Goal: Information Seeking & Learning: Learn about a topic

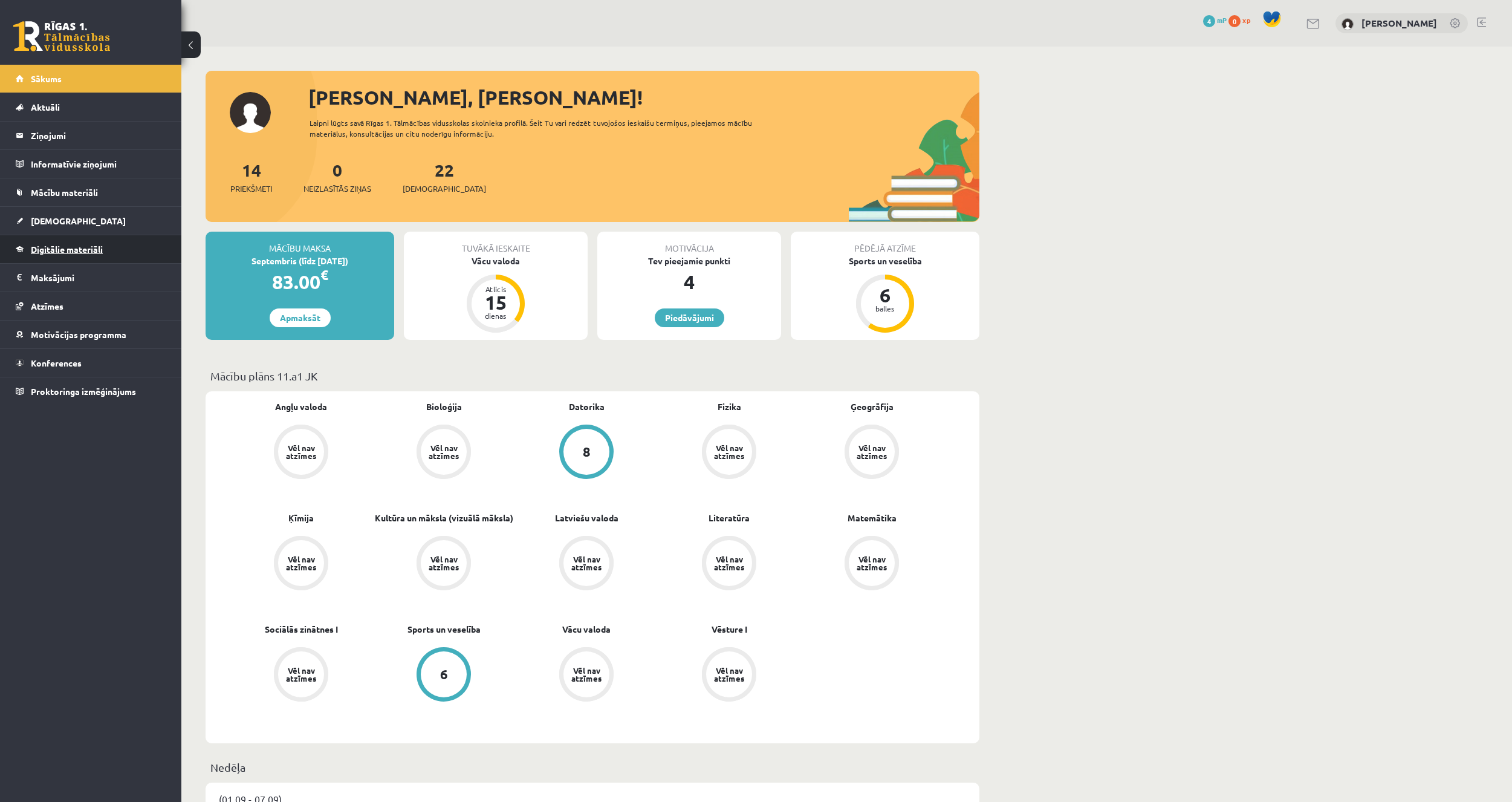
click at [74, 254] on link "Digitālie materiāli" at bounding box center [91, 249] width 150 height 28
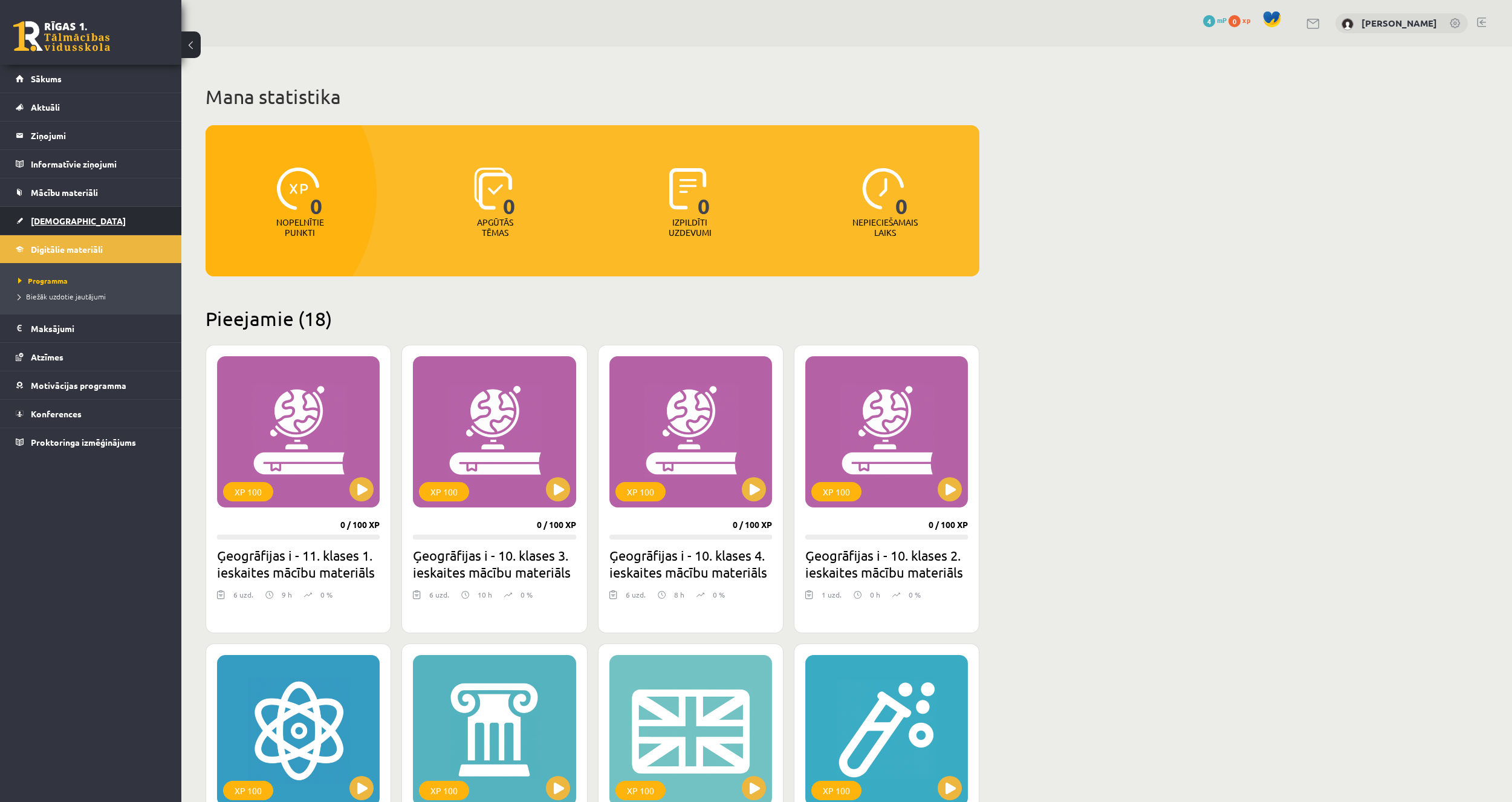
click at [79, 212] on link "[DEMOGRAPHIC_DATA]" at bounding box center [91, 221] width 150 height 28
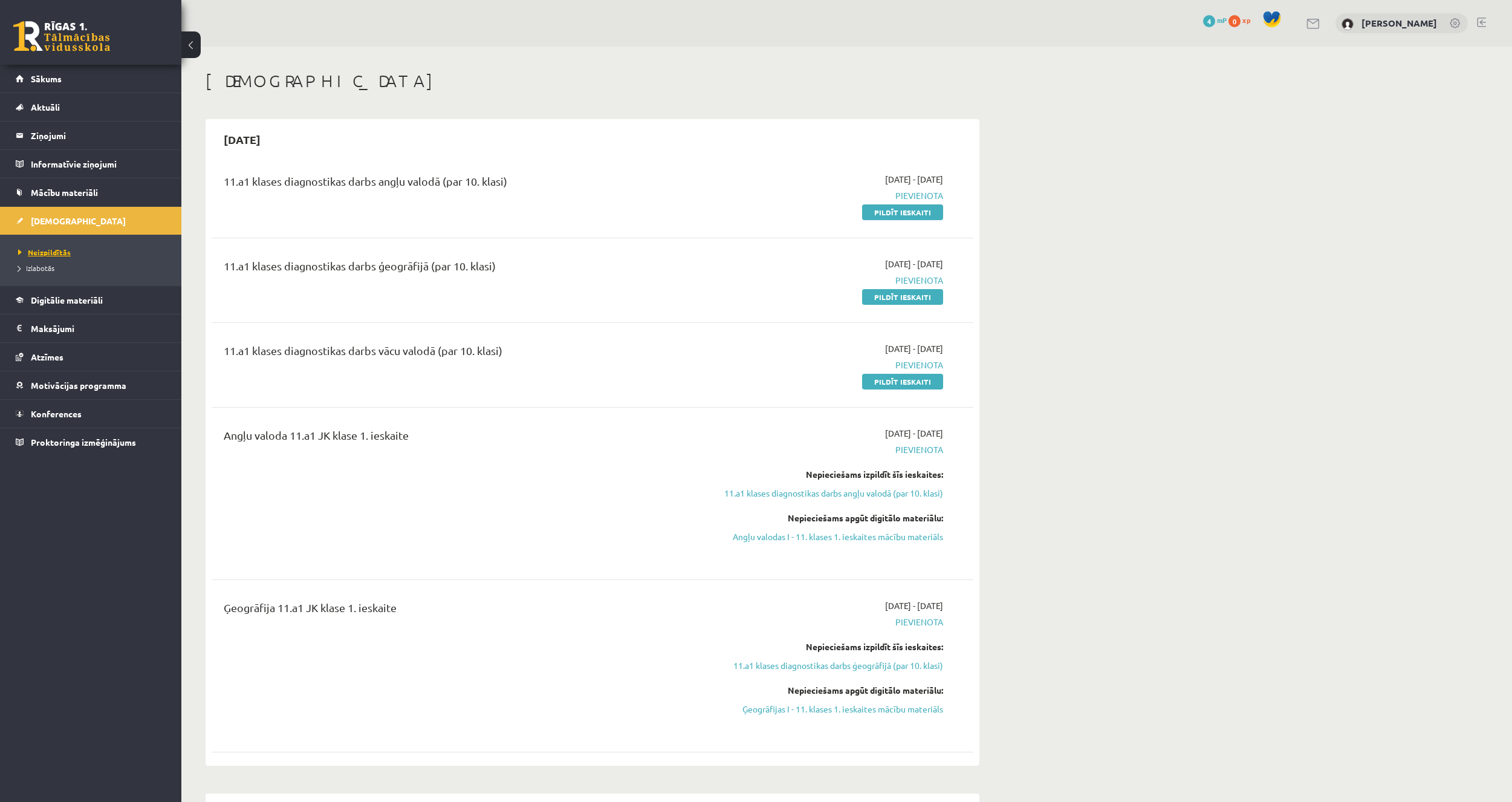
click at [62, 254] on span "Neizpildītās" at bounding box center [44, 253] width 53 height 10
click at [58, 296] on span "Digitālie materiāli" at bounding box center [66, 300] width 72 height 11
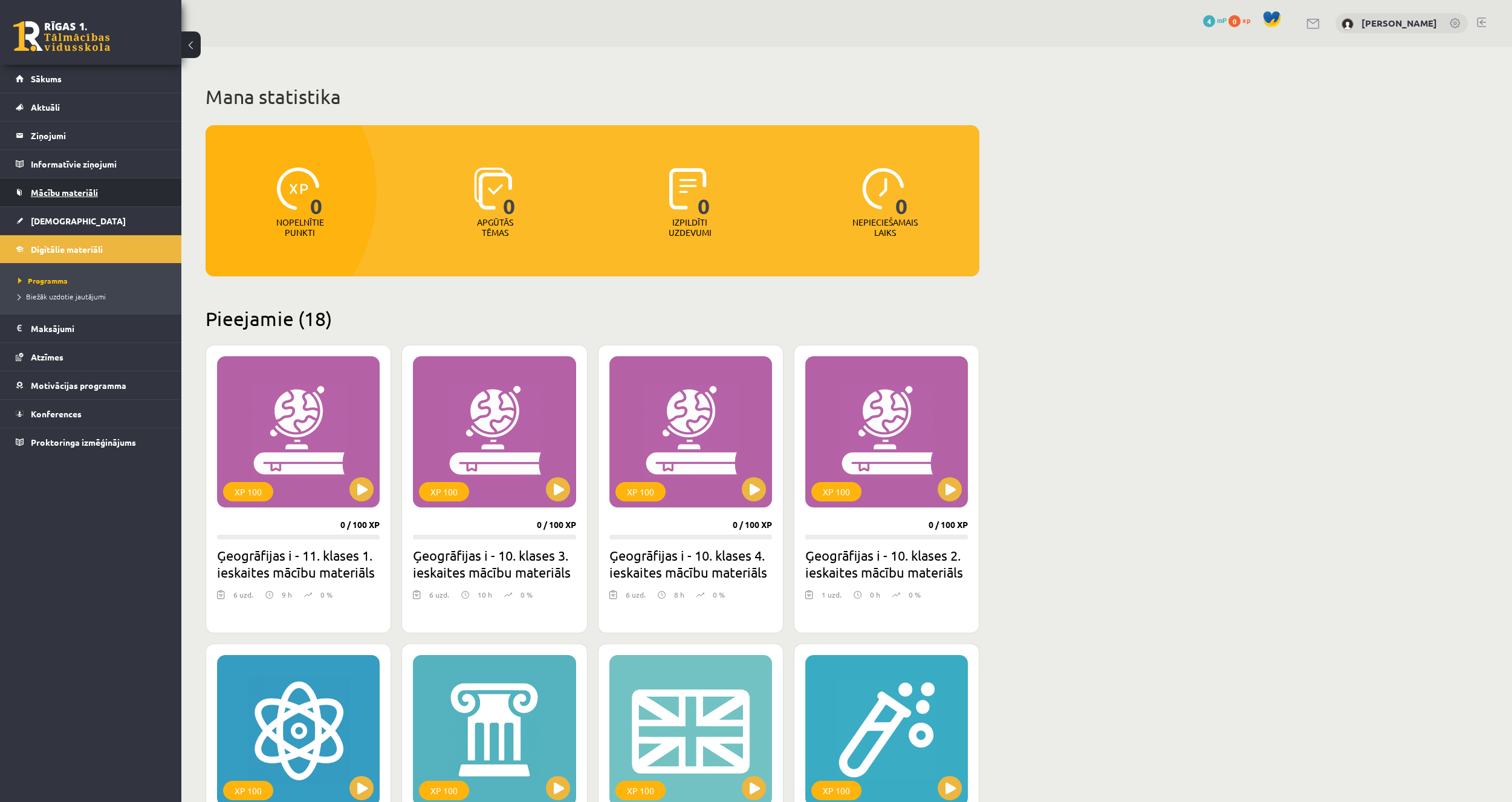
click at [107, 188] on link "Mācību materiāli" at bounding box center [91, 192] width 150 height 28
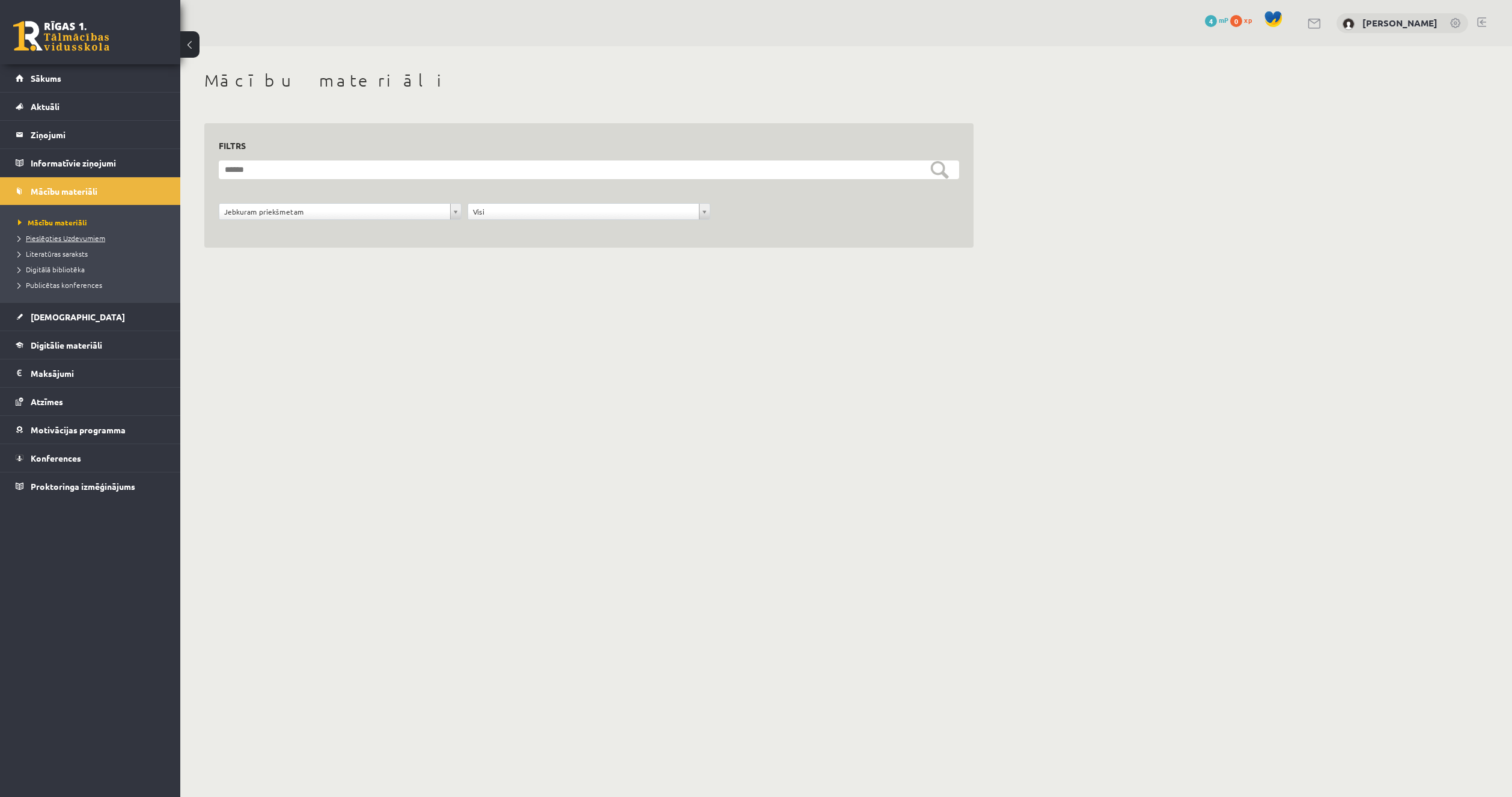
click at [82, 240] on span "Pieslēgties Uzdevumiem" at bounding box center [61, 238] width 87 height 10
click at [77, 107] on link "Aktuāli" at bounding box center [90, 106] width 149 height 28
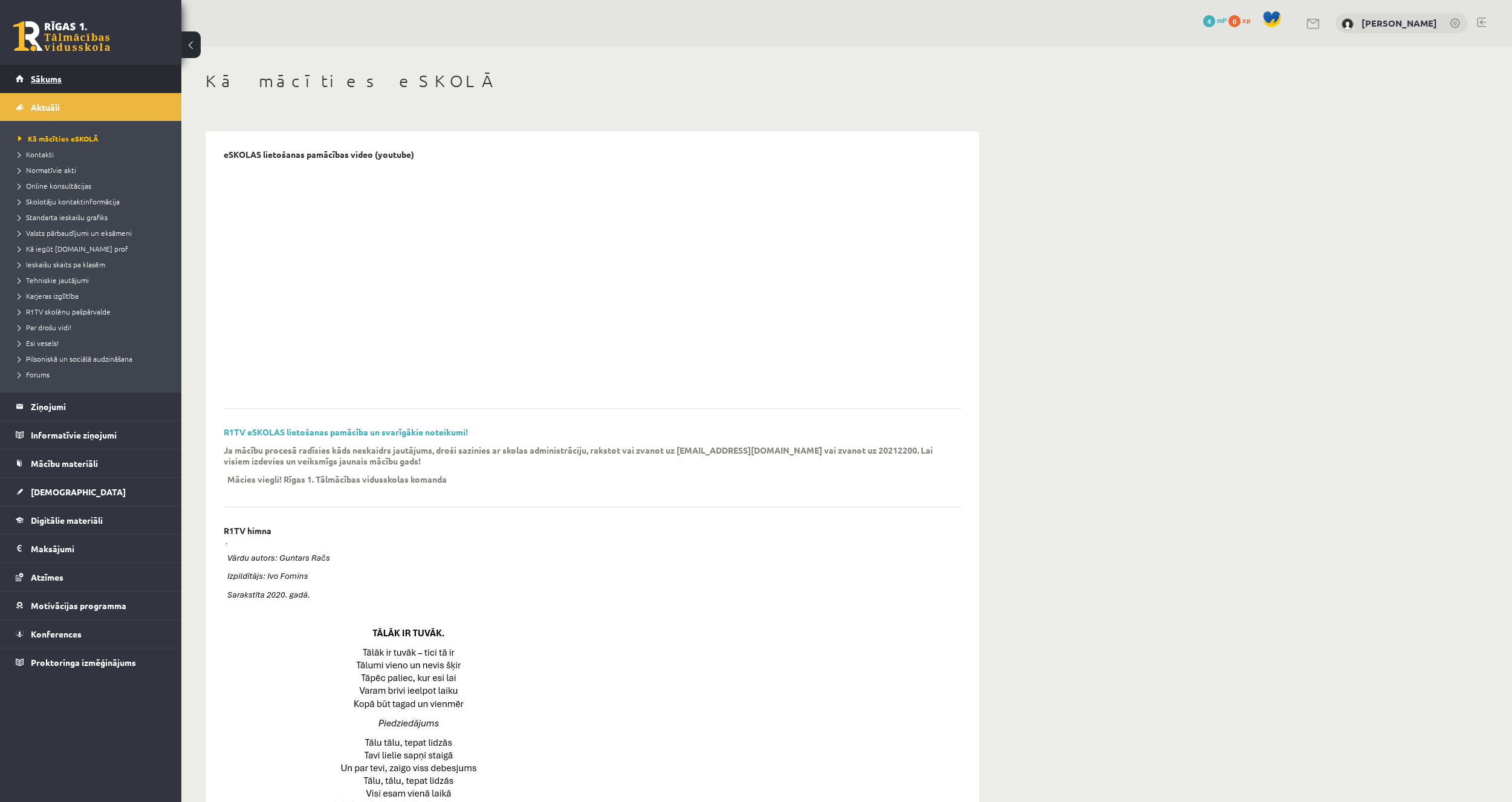
click at [78, 82] on link "Sākums" at bounding box center [91, 78] width 150 height 28
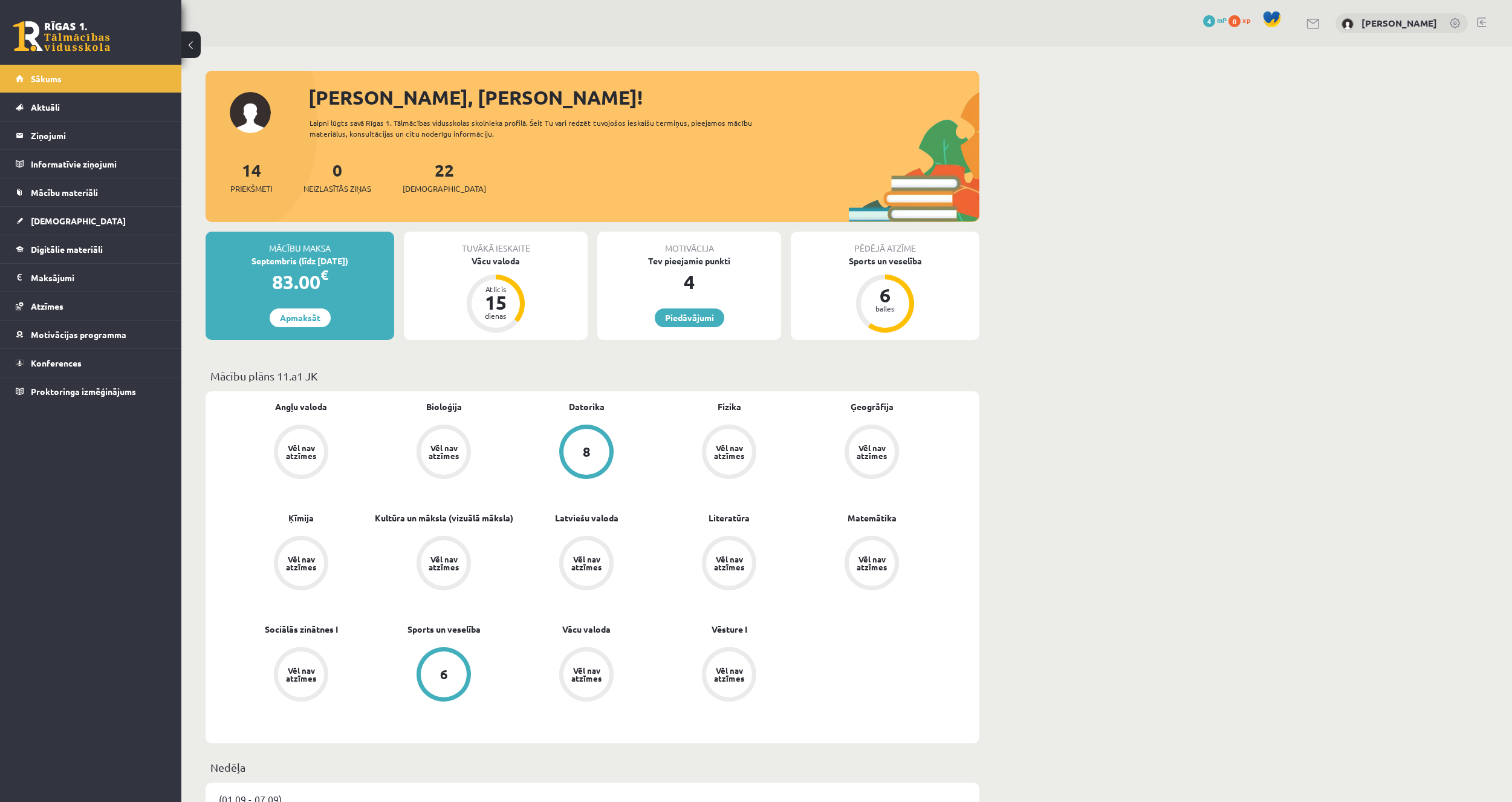
click at [1401, 28] on div "[PERSON_NAME]" at bounding box center [1401, 23] width 132 height 20
click at [1398, 25] on link "[PERSON_NAME]" at bounding box center [1399, 23] width 75 height 13
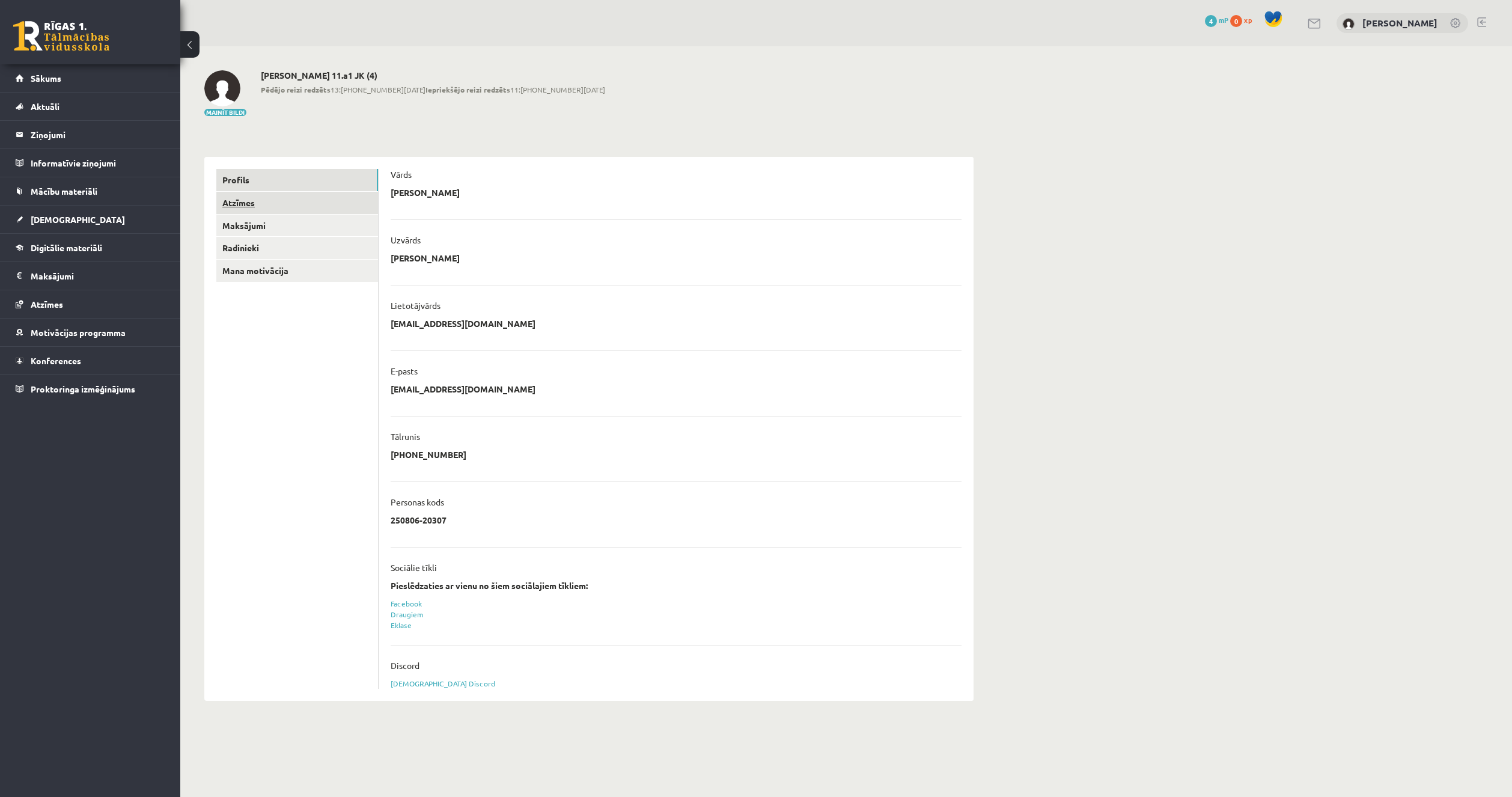
click at [268, 196] on link "Atzīmes" at bounding box center [297, 202] width 162 height 22
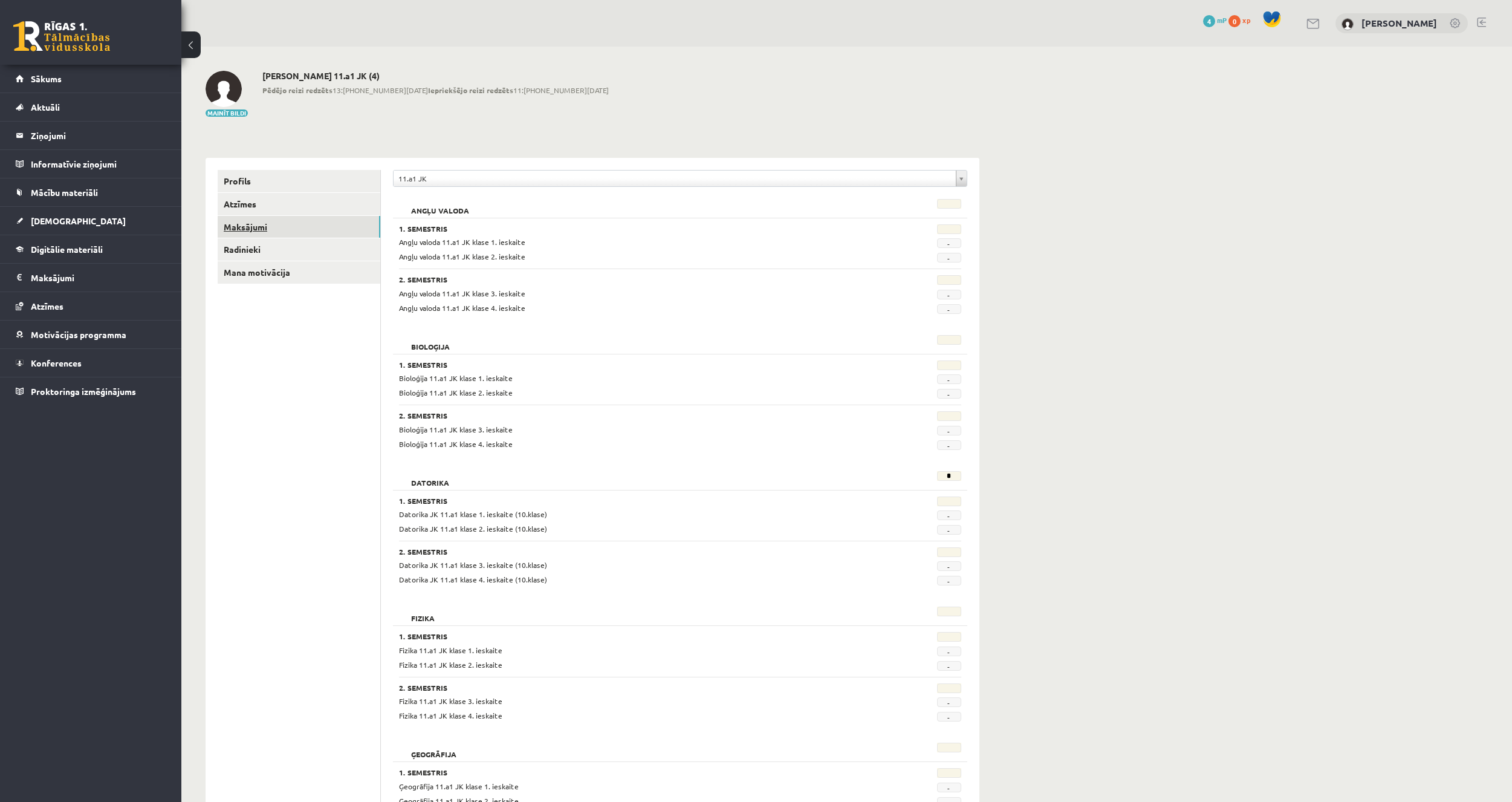
click at [268, 221] on link "Maksājumi" at bounding box center [299, 227] width 163 height 22
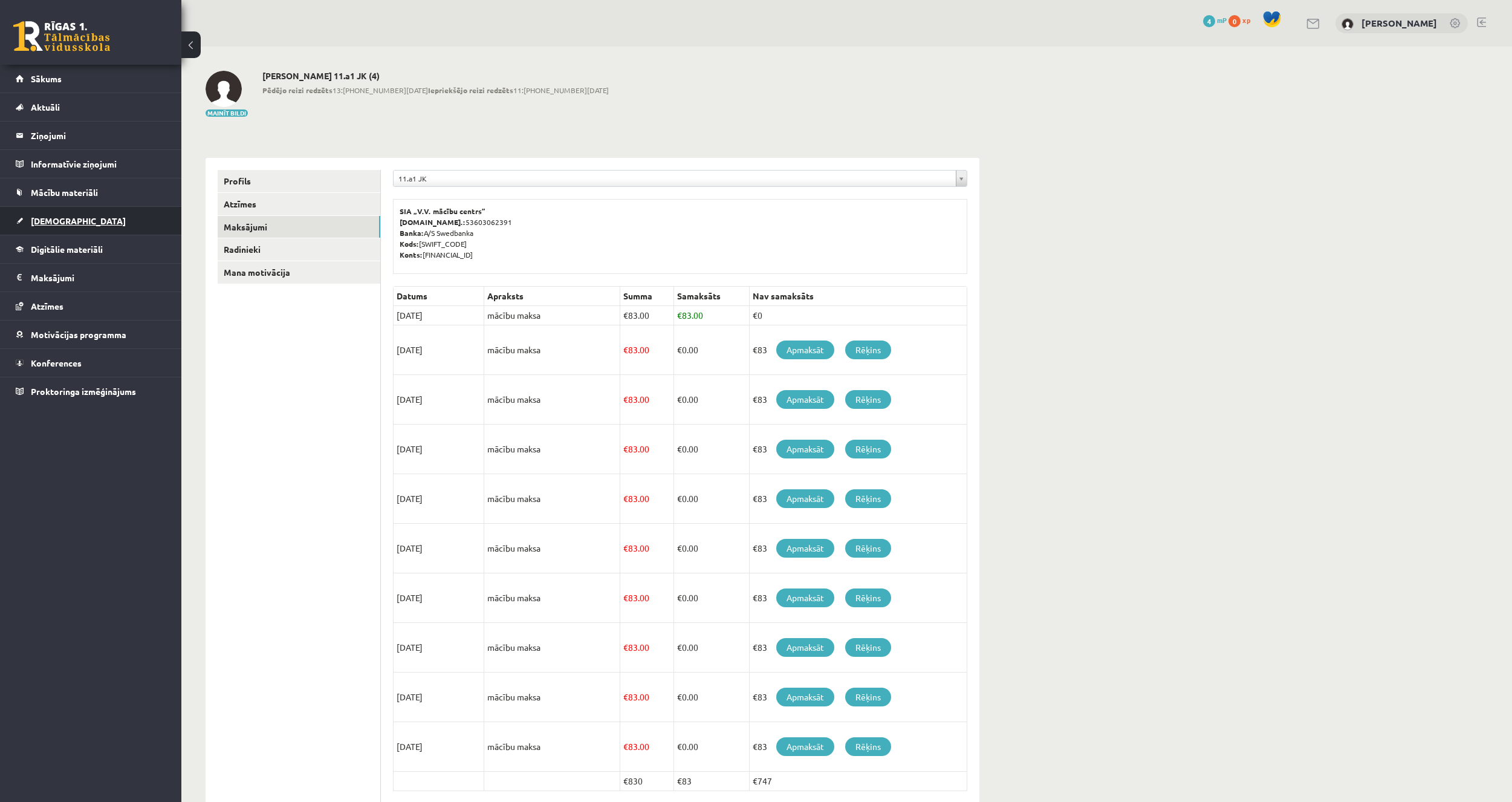
click at [67, 211] on link "[DEMOGRAPHIC_DATA]" at bounding box center [91, 221] width 150 height 28
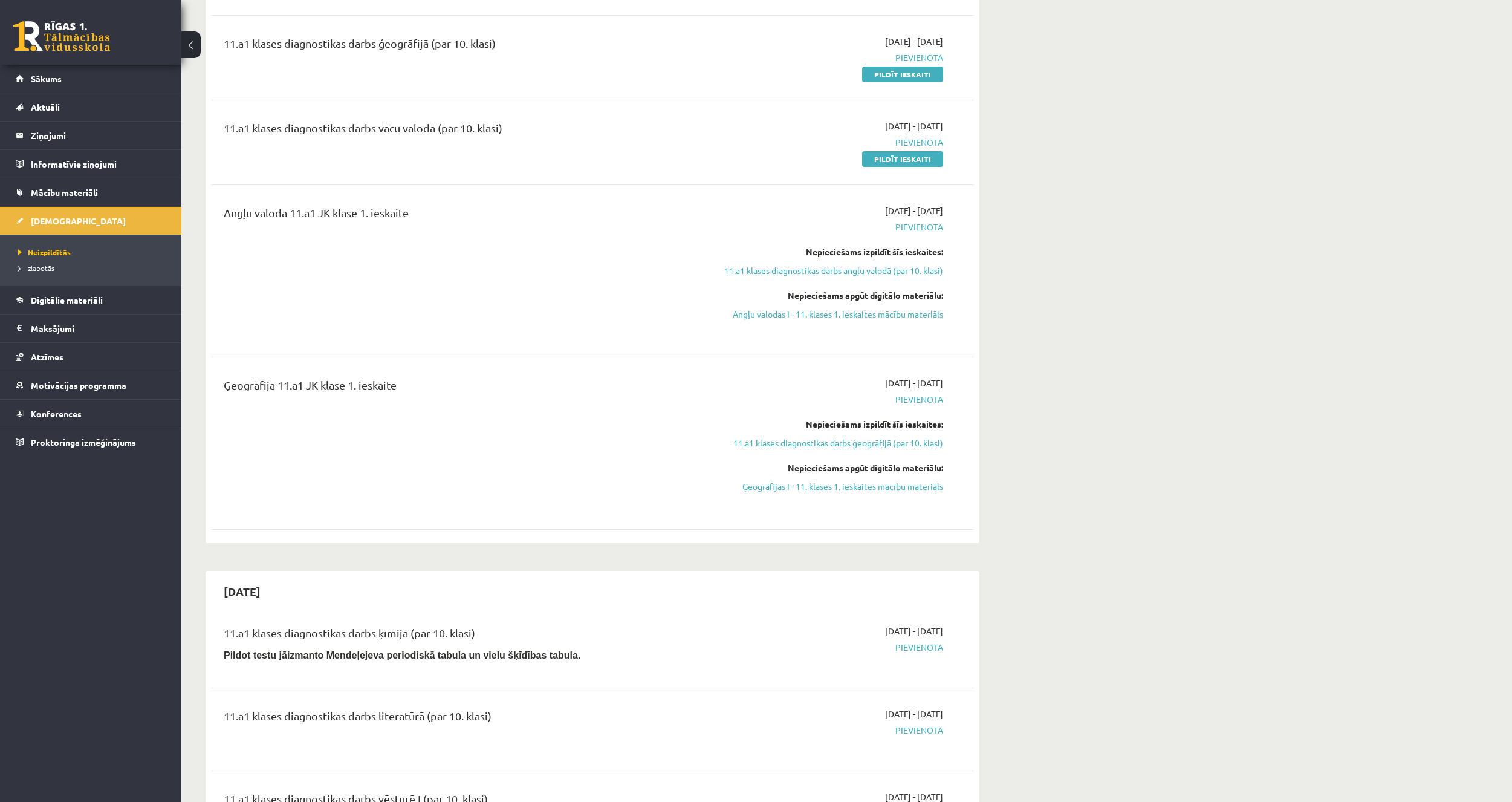
scroll to position [242, 0]
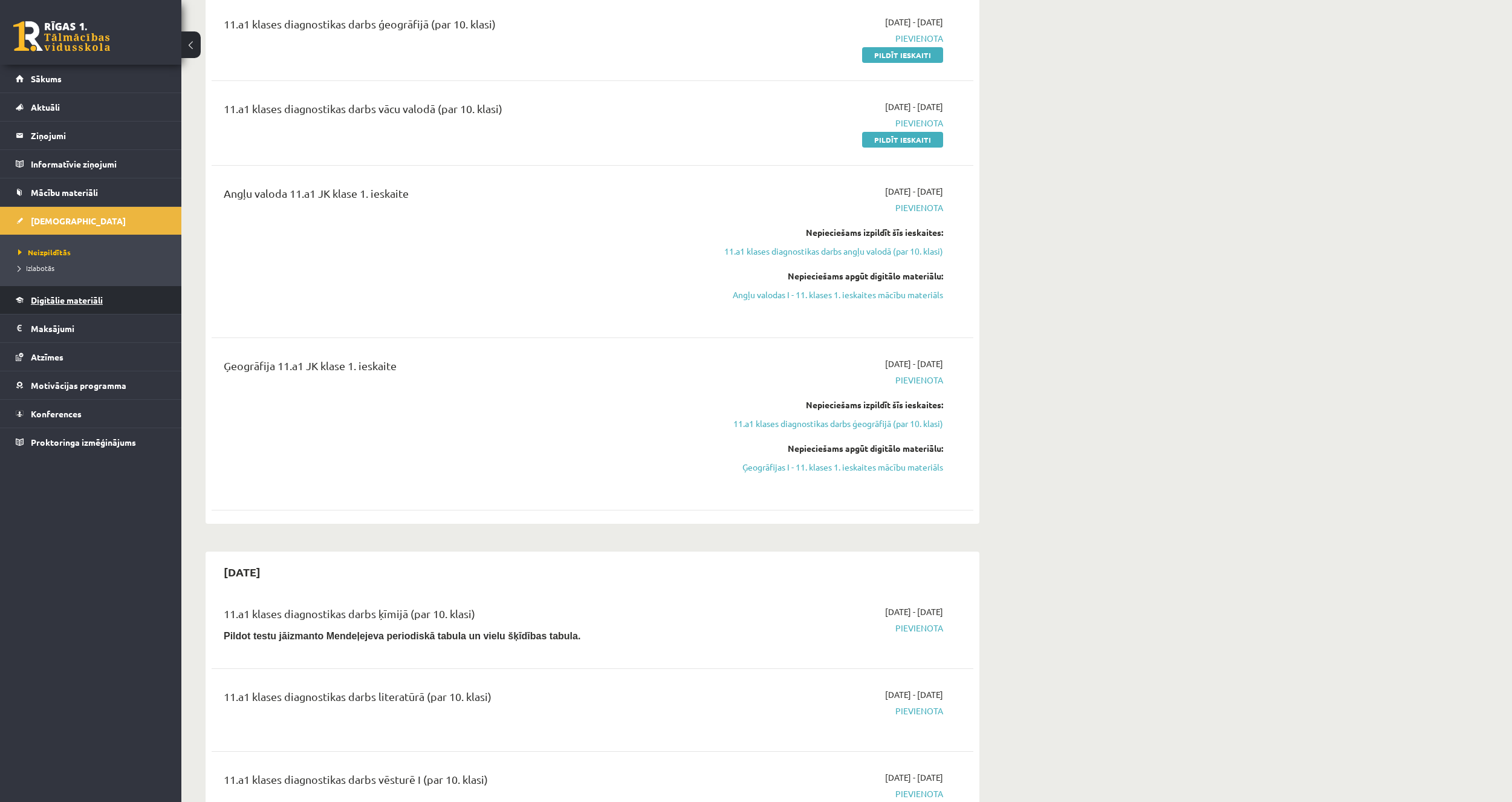
click at [80, 302] on span "Digitālie materiāli" at bounding box center [66, 300] width 72 height 11
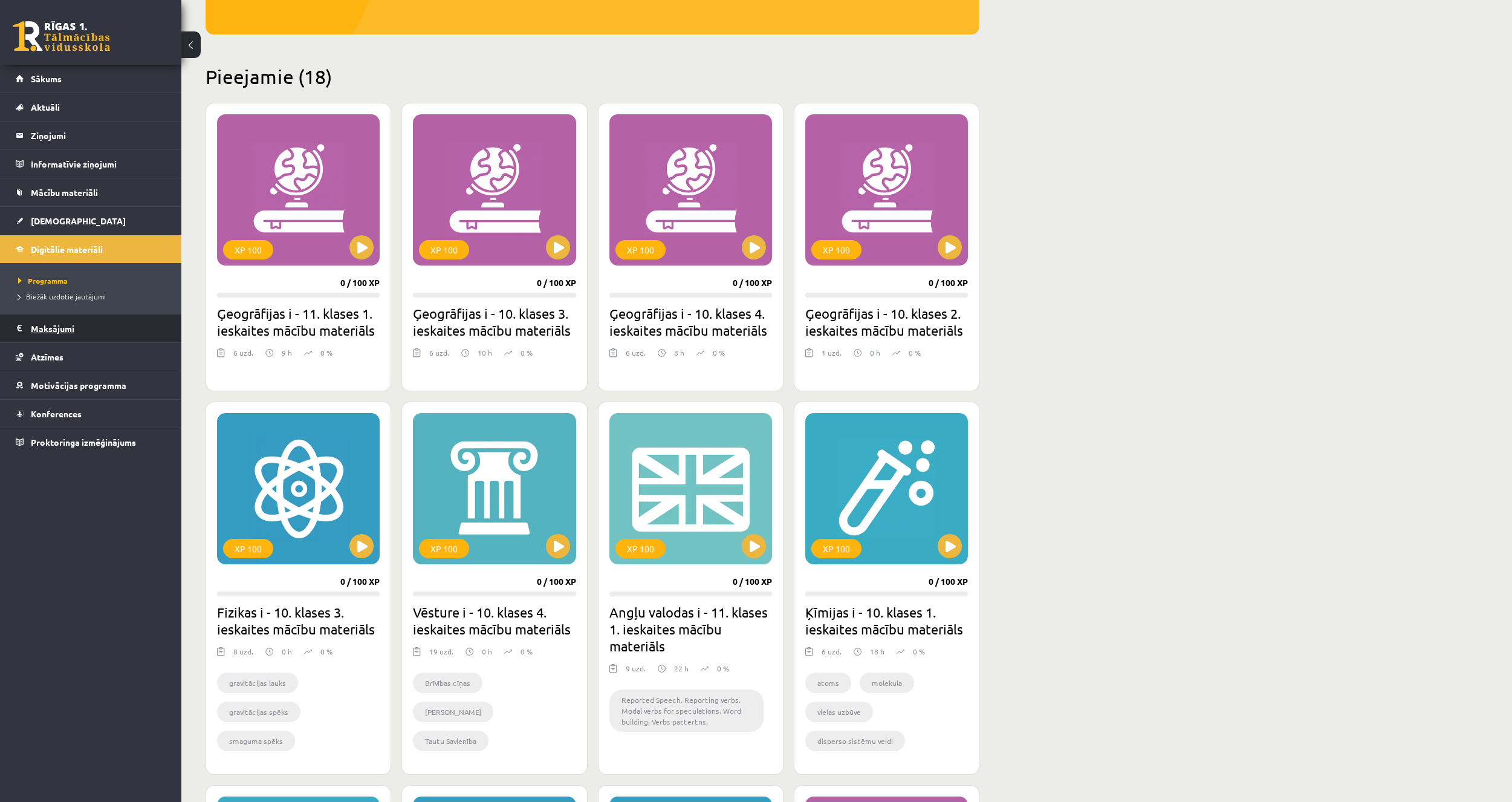
click at [70, 331] on legend "Maksājumi 0" at bounding box center [98, 328] width 136 height 28
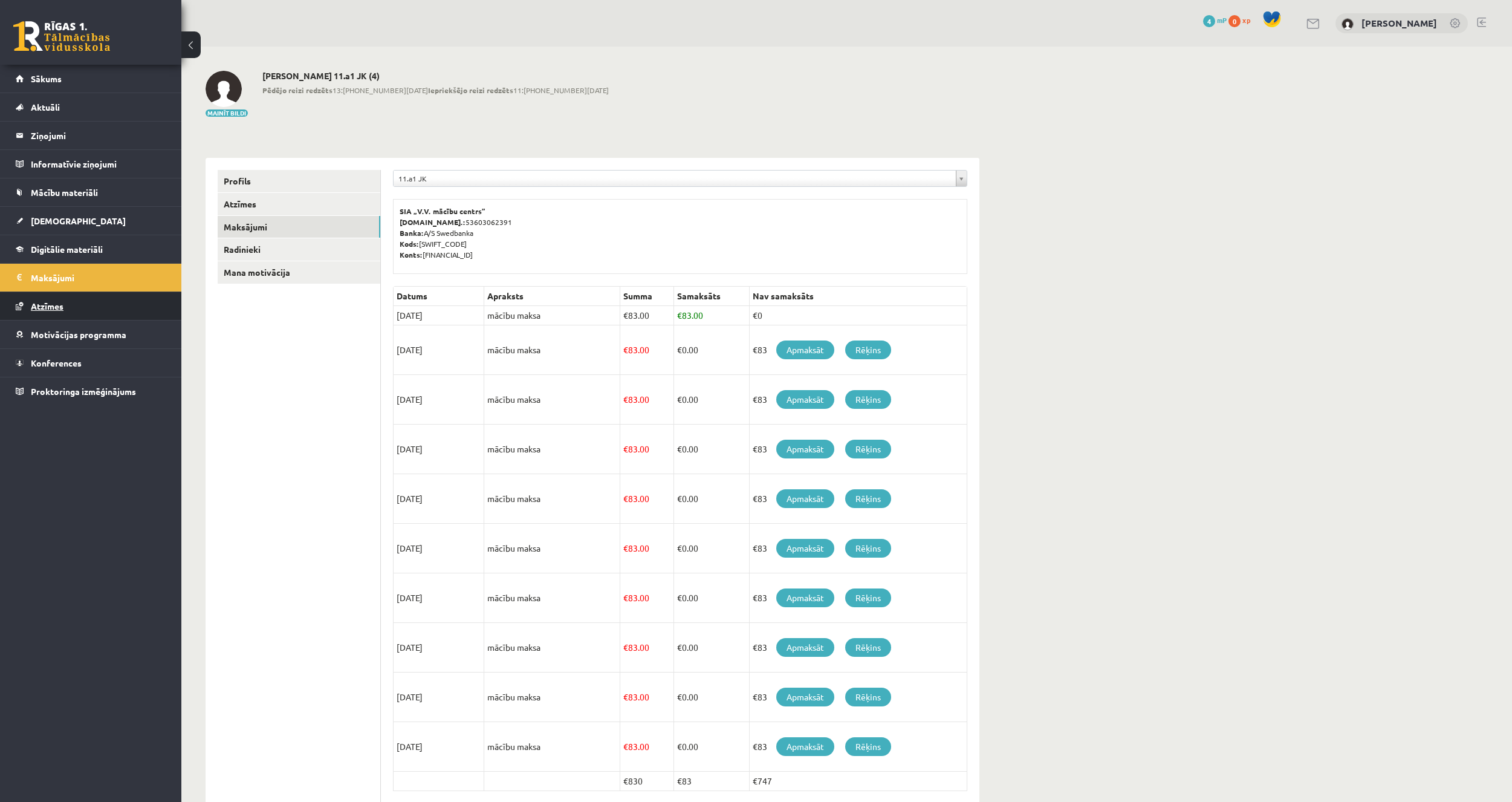
click at [74, 316] on link "Atzīmes" at bounding box center [91, 306] width 150 height 28
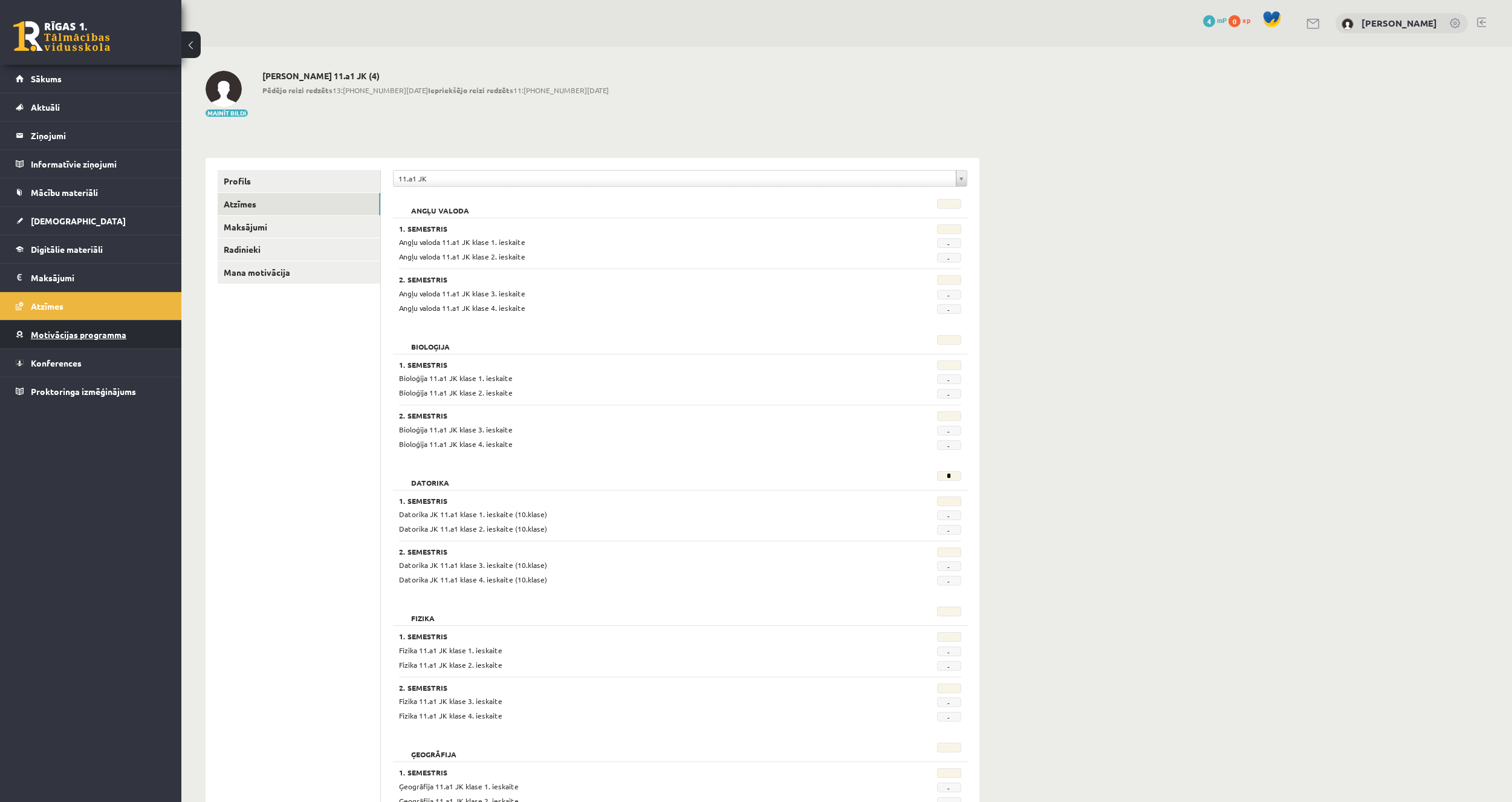
click at [79, 327] on link "Motivācijas programma" at bounding box center [91, 334] width 150 height 28
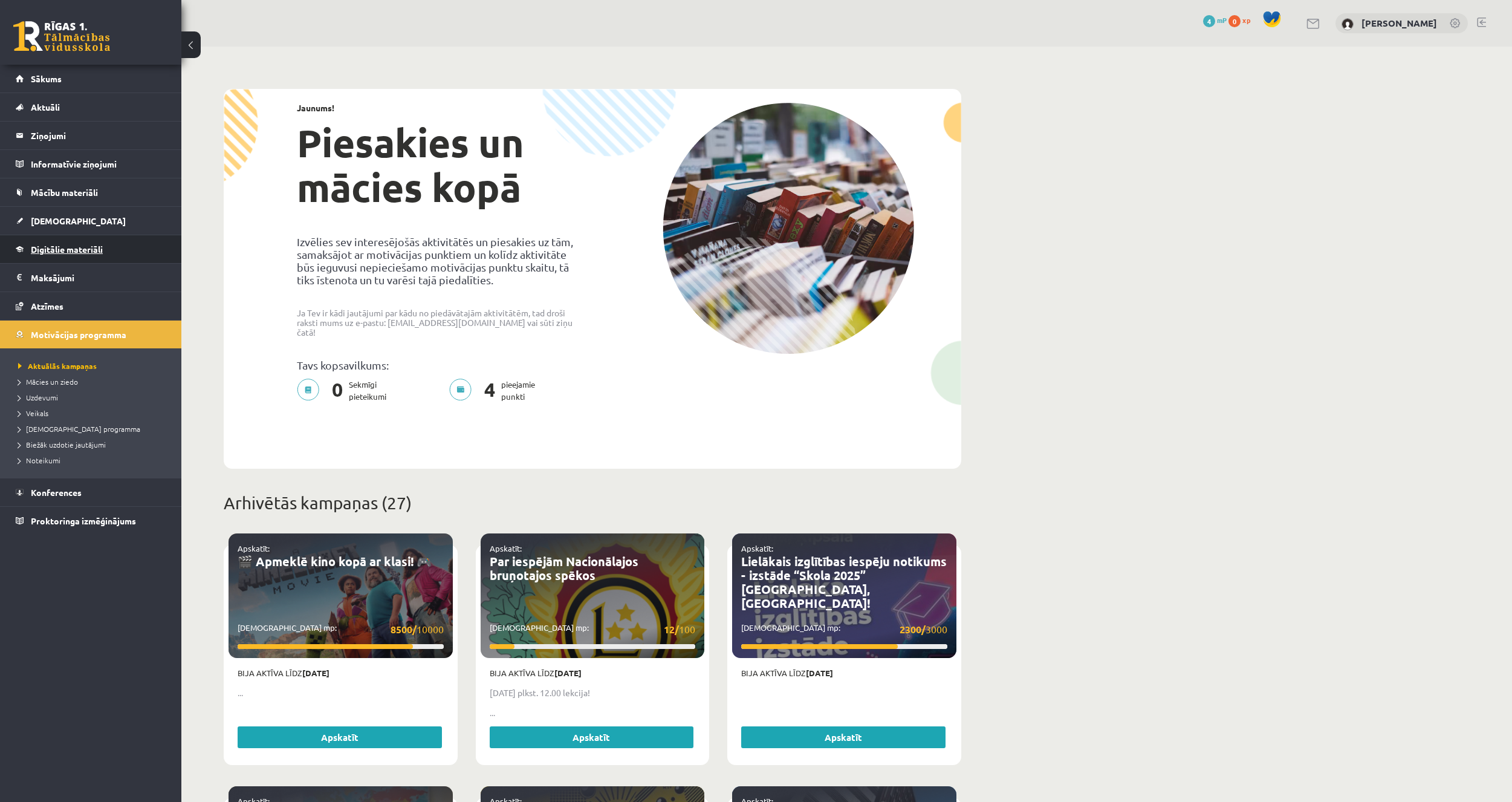
click at [95, 255] on link "Digitālie materiāli" at bounding box center [91, 249] width 150 height 28
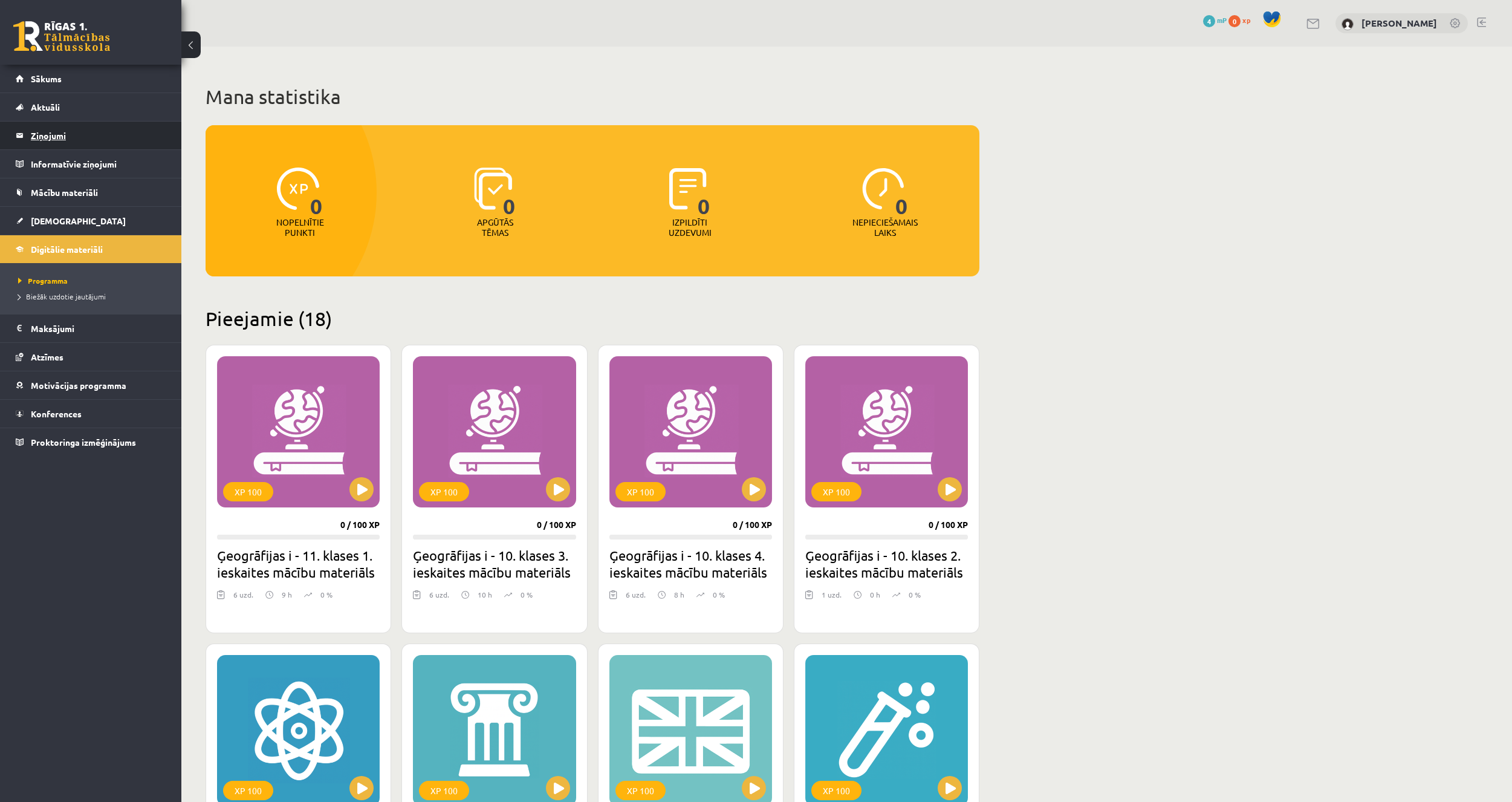
click at [84, 132] on legend "Ziņojumi 0" at bounding box center [98, 135] width 136 height 28
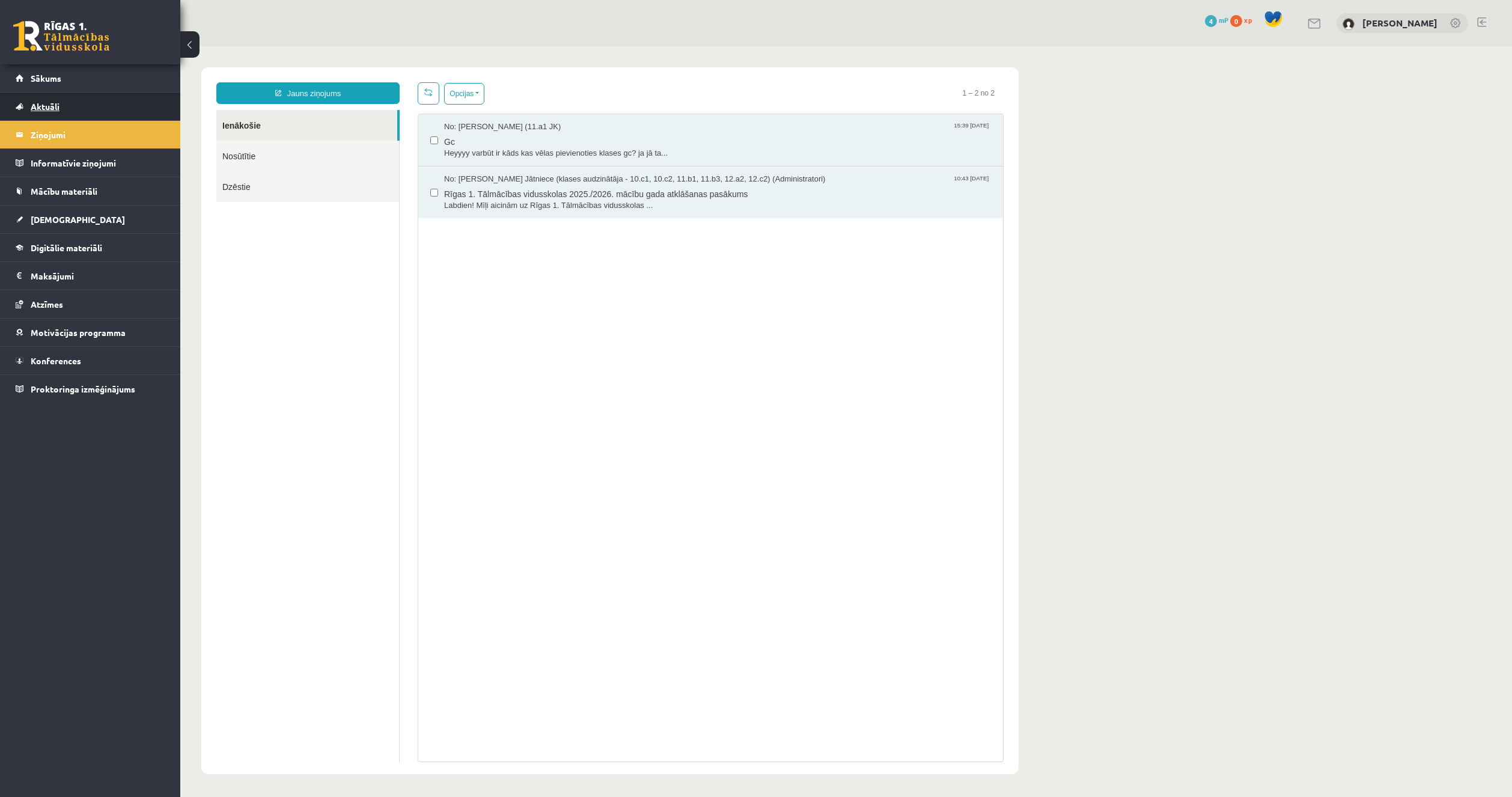
click at [86, 107] on link "Aktuāli" at bounding box center [90, 106] width 149 height 28
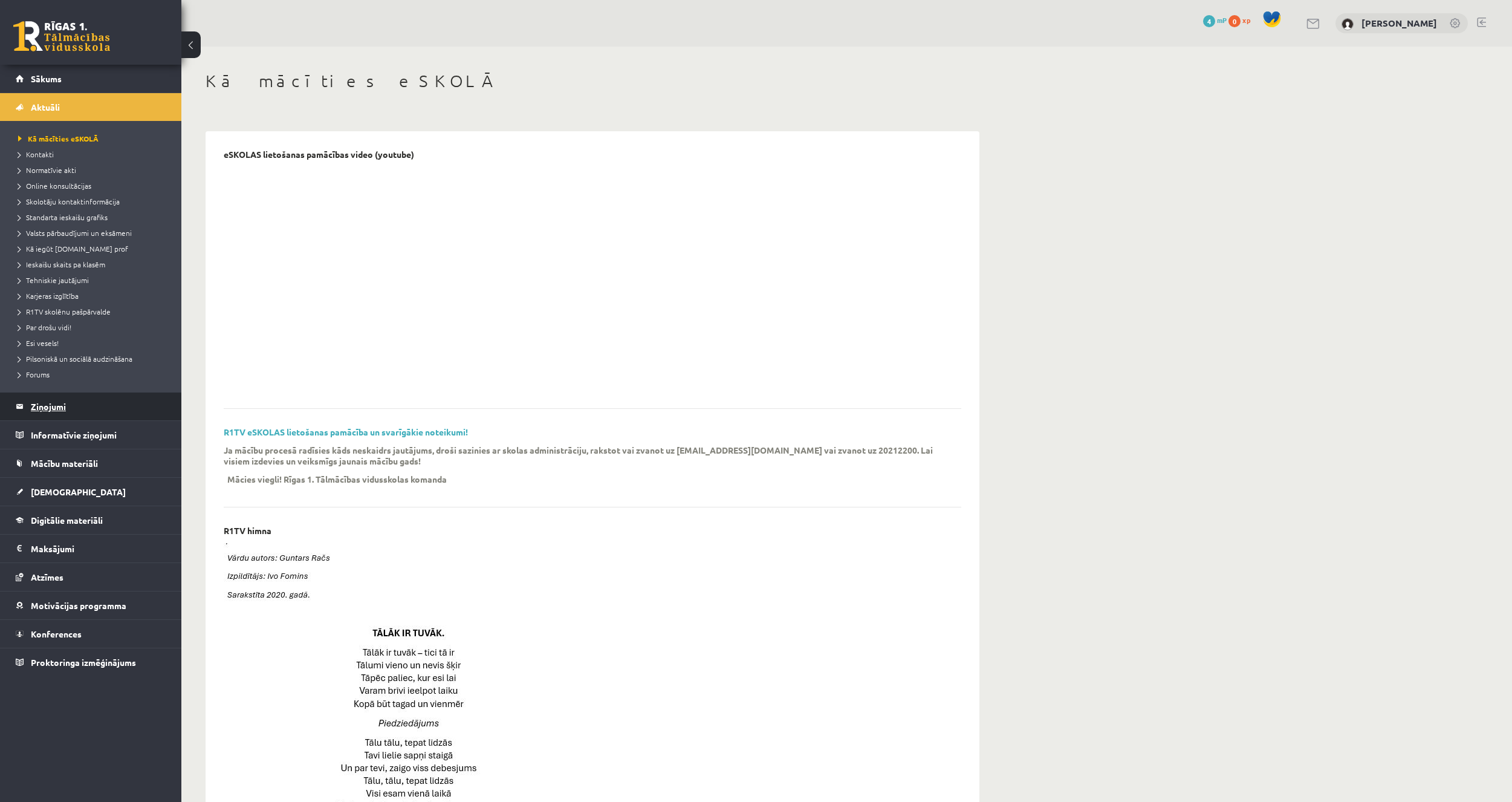
click at [108, 416] on legend "Ziņojumi 0" at bounding box center [98, 406] width 136 height 28
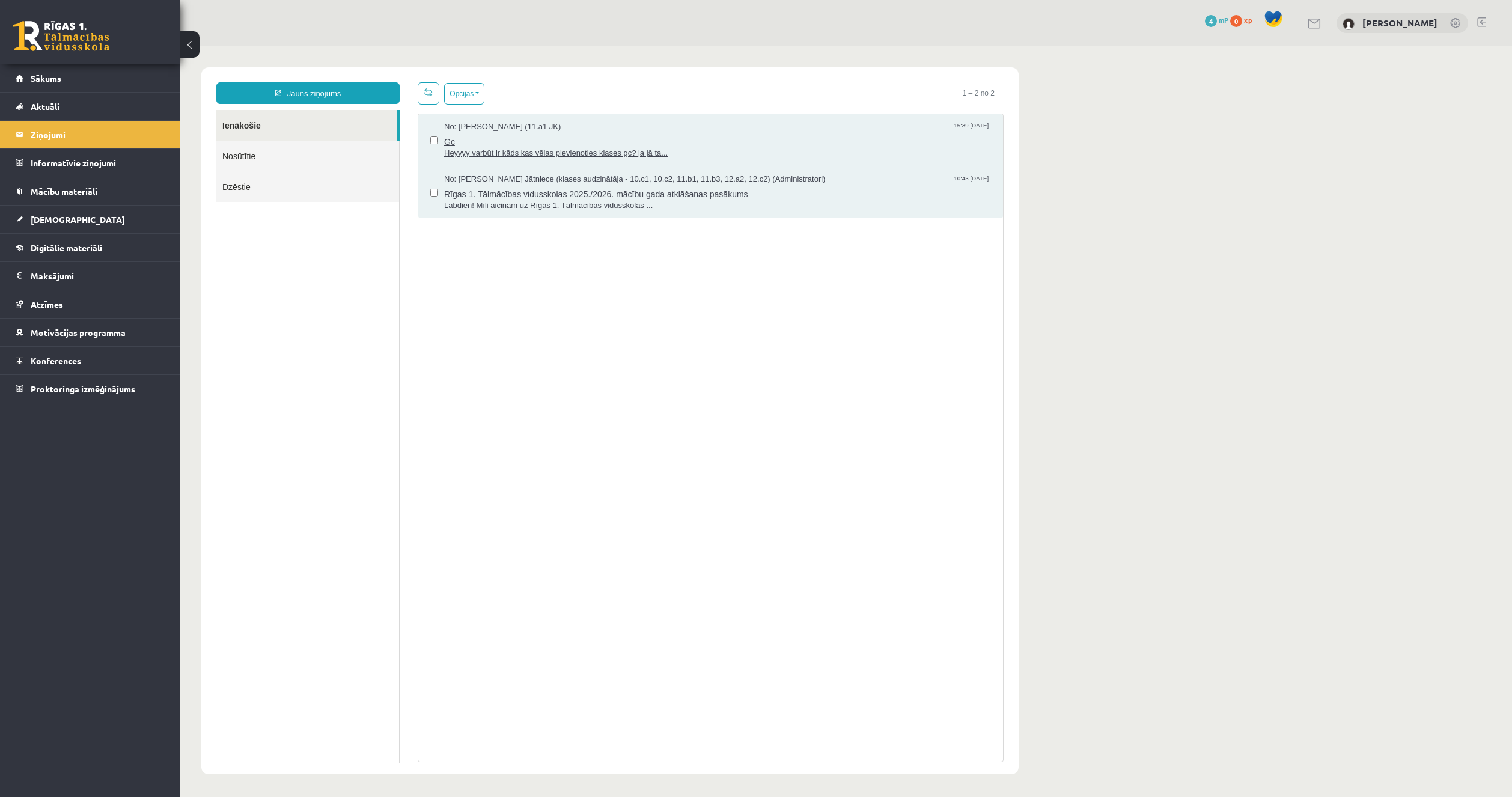
click at [601, 153] on span "Heyyyy varbūt ir kāds kas vēlas pievienoties klases gc? ja jā ta..." at bounding box center [717, 153] width 547 height 11
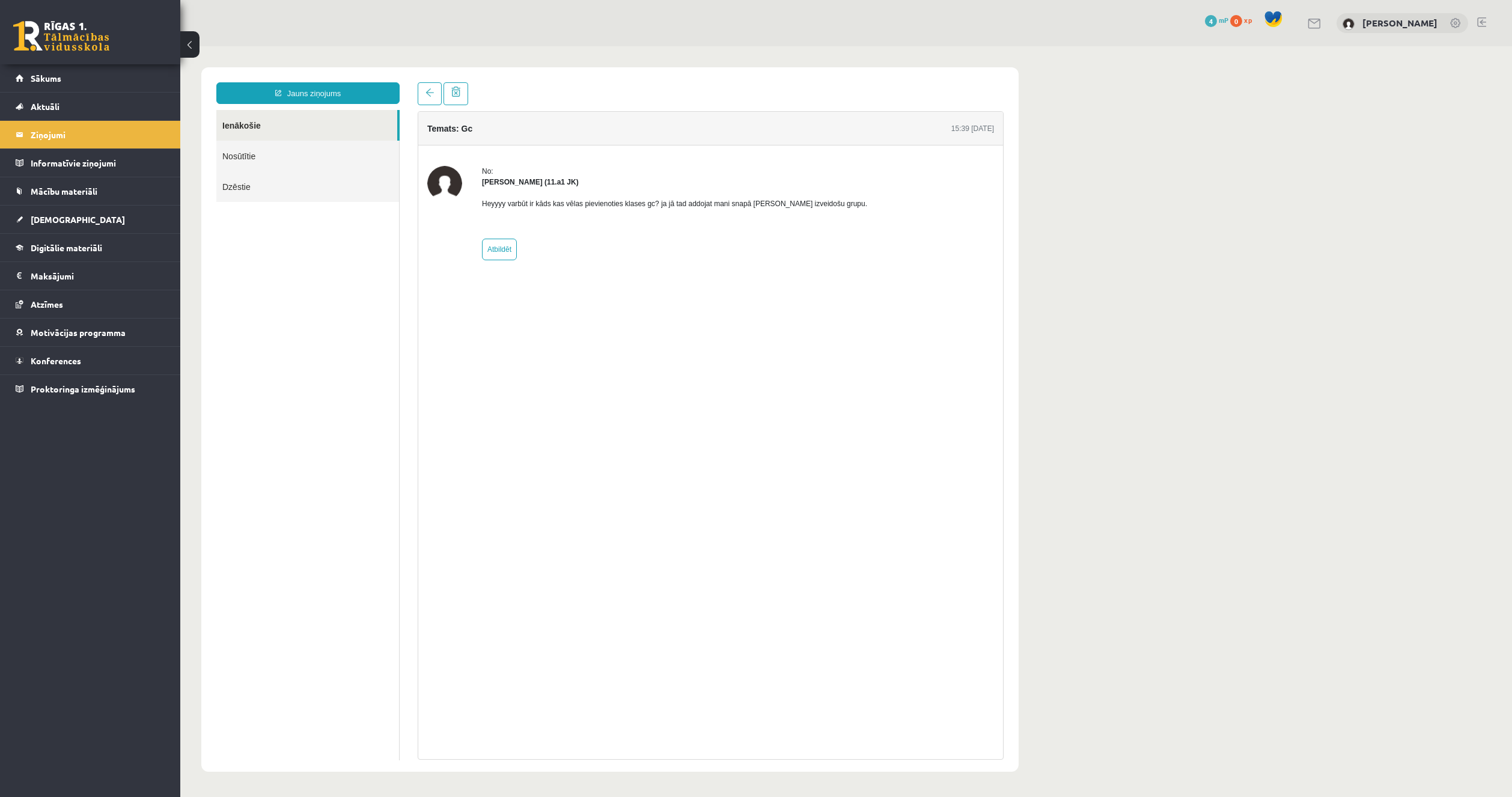
click at [309, 155] on link "Nosūtītie" at bounding box center [307, 156] width 183 height 31
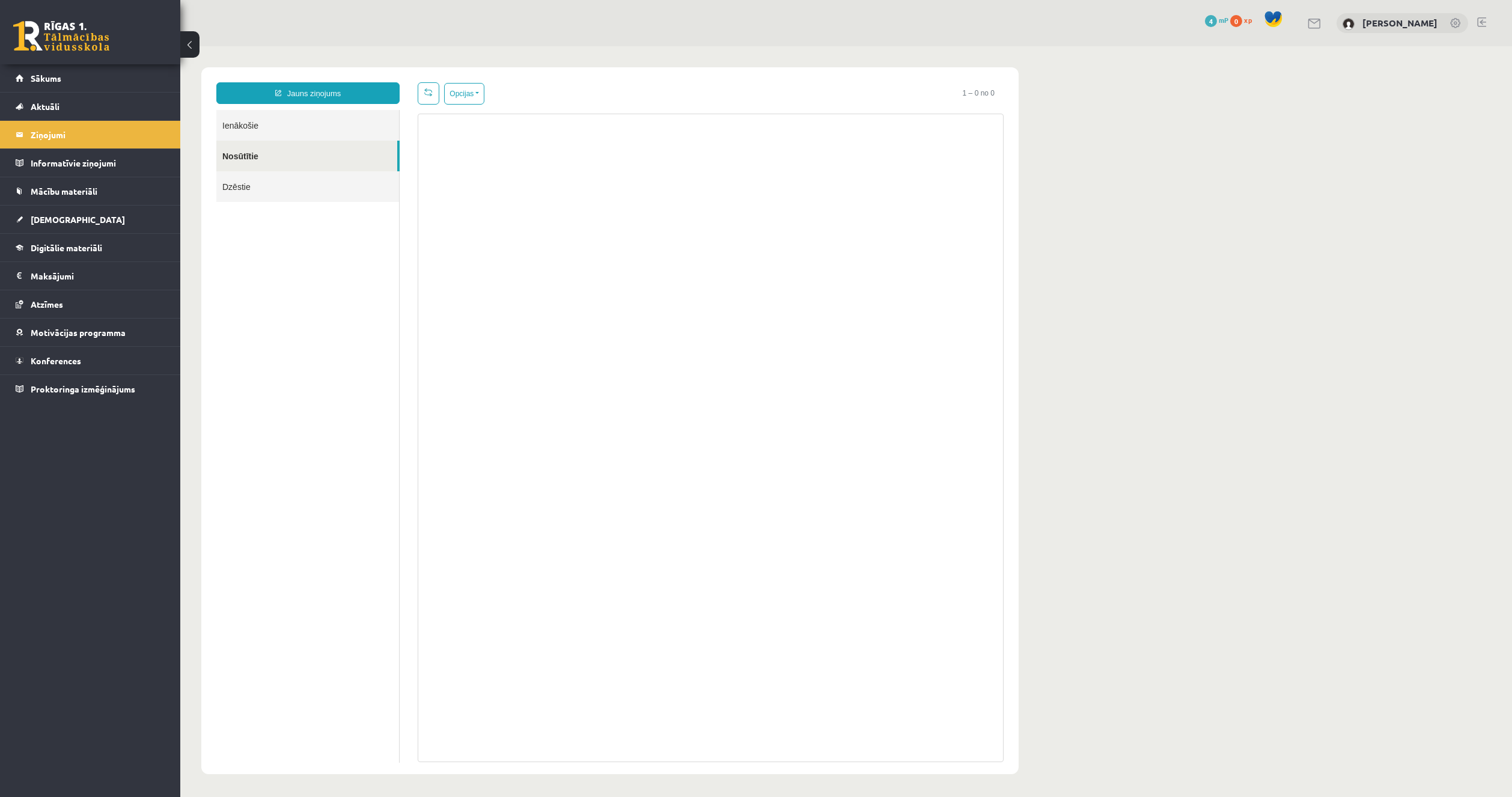
click at [301, 187] on link "Dzēstie" at bounding box center [307, 187] width 183 height 31
click at [93, 98] on link "Aktuāli" at bounding box center [90, 106] width 149 height 28
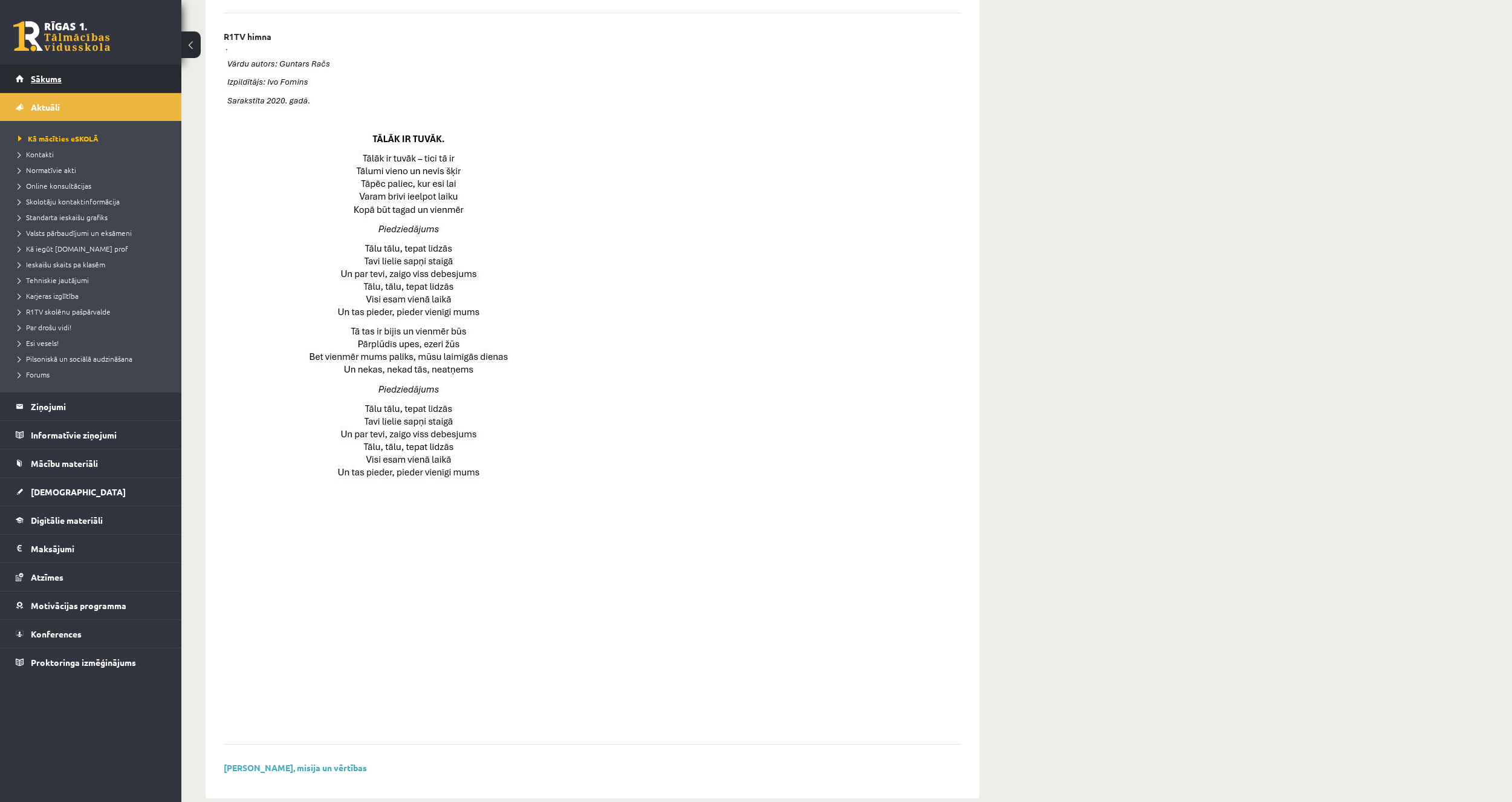
scroll to position [456, 0]
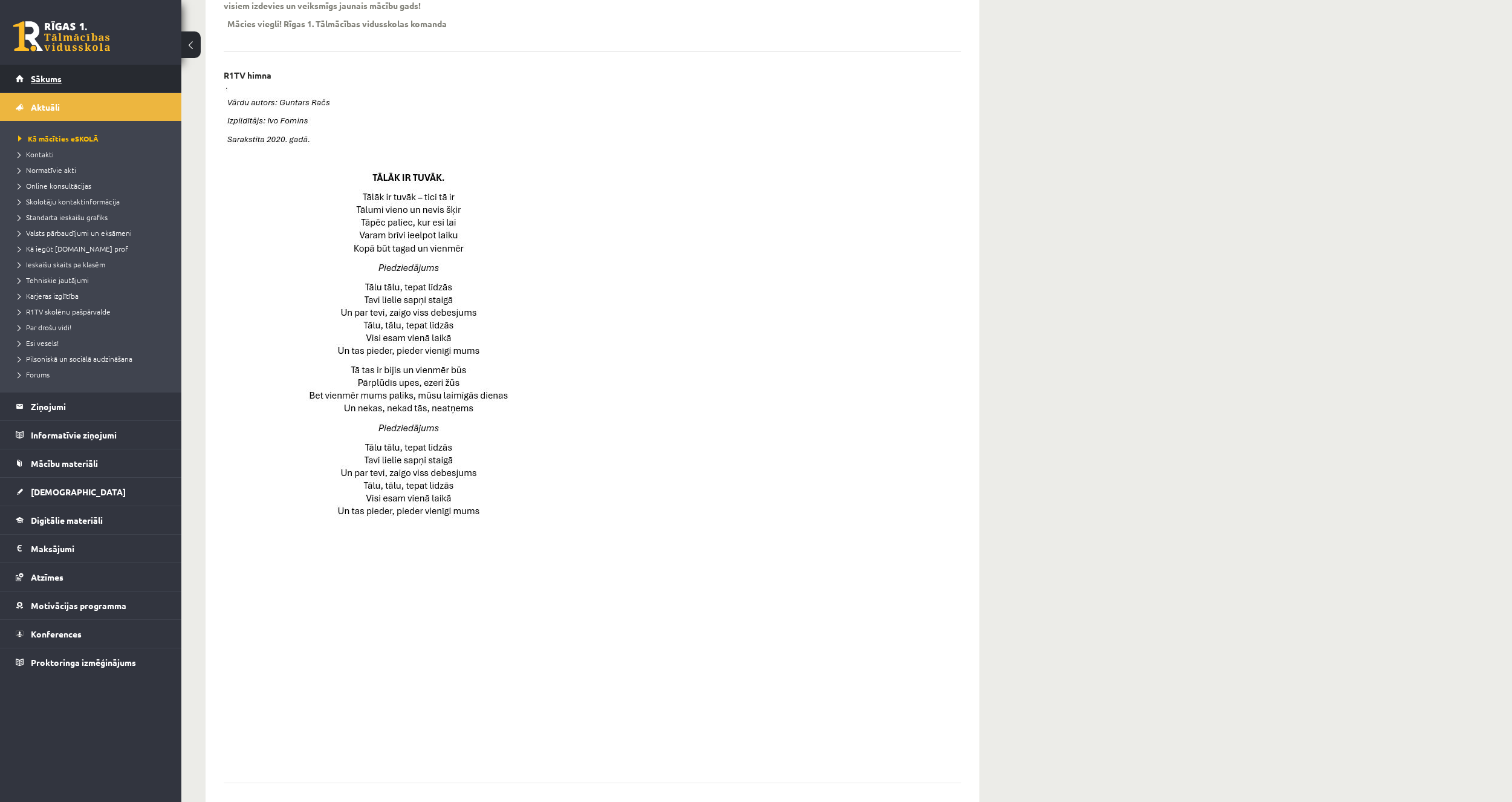
click at [95, 80] on link "Sākums" at bounding box center [91, 78] width 150 height 28
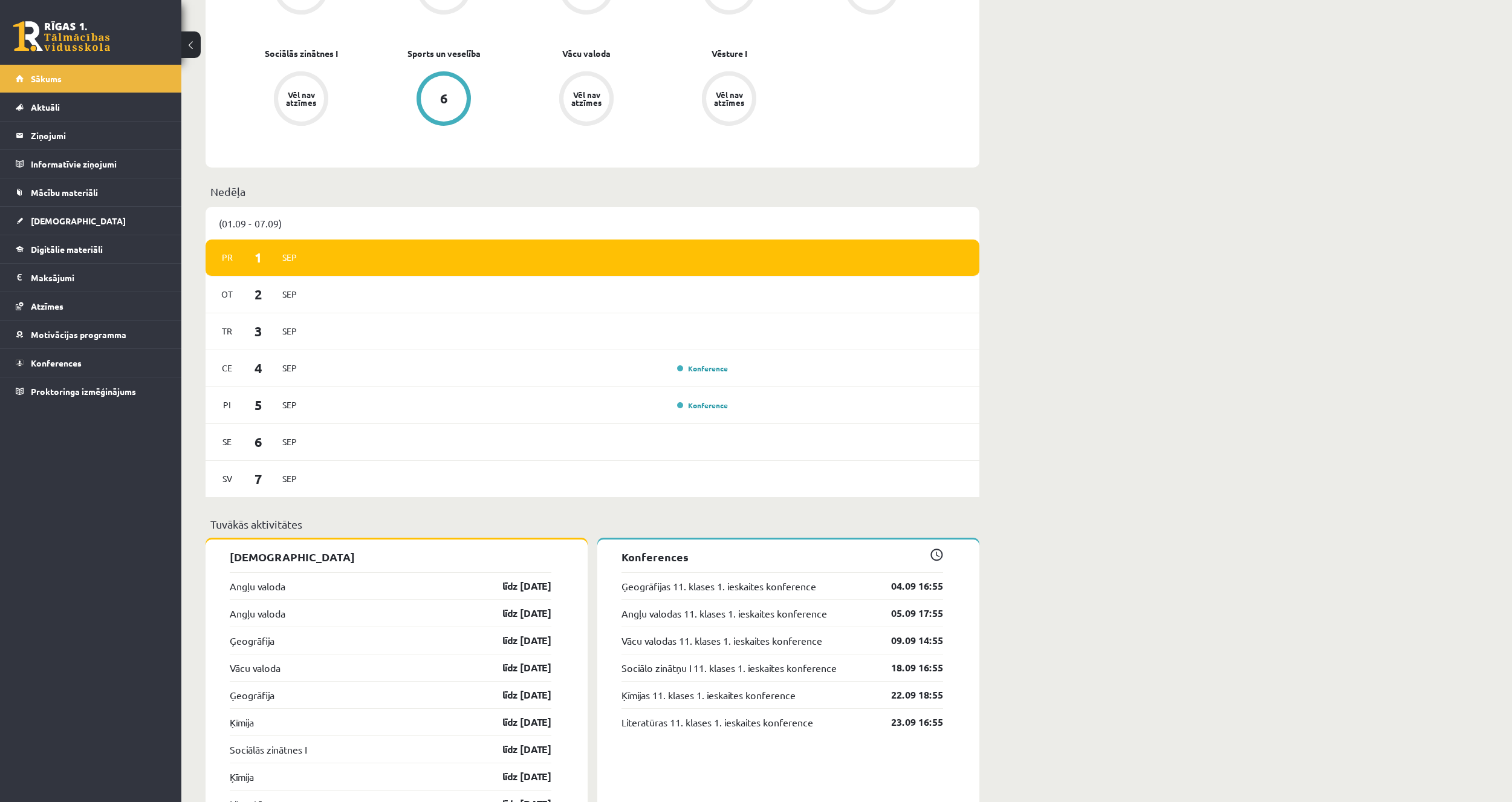
scroll to position [605, 0]
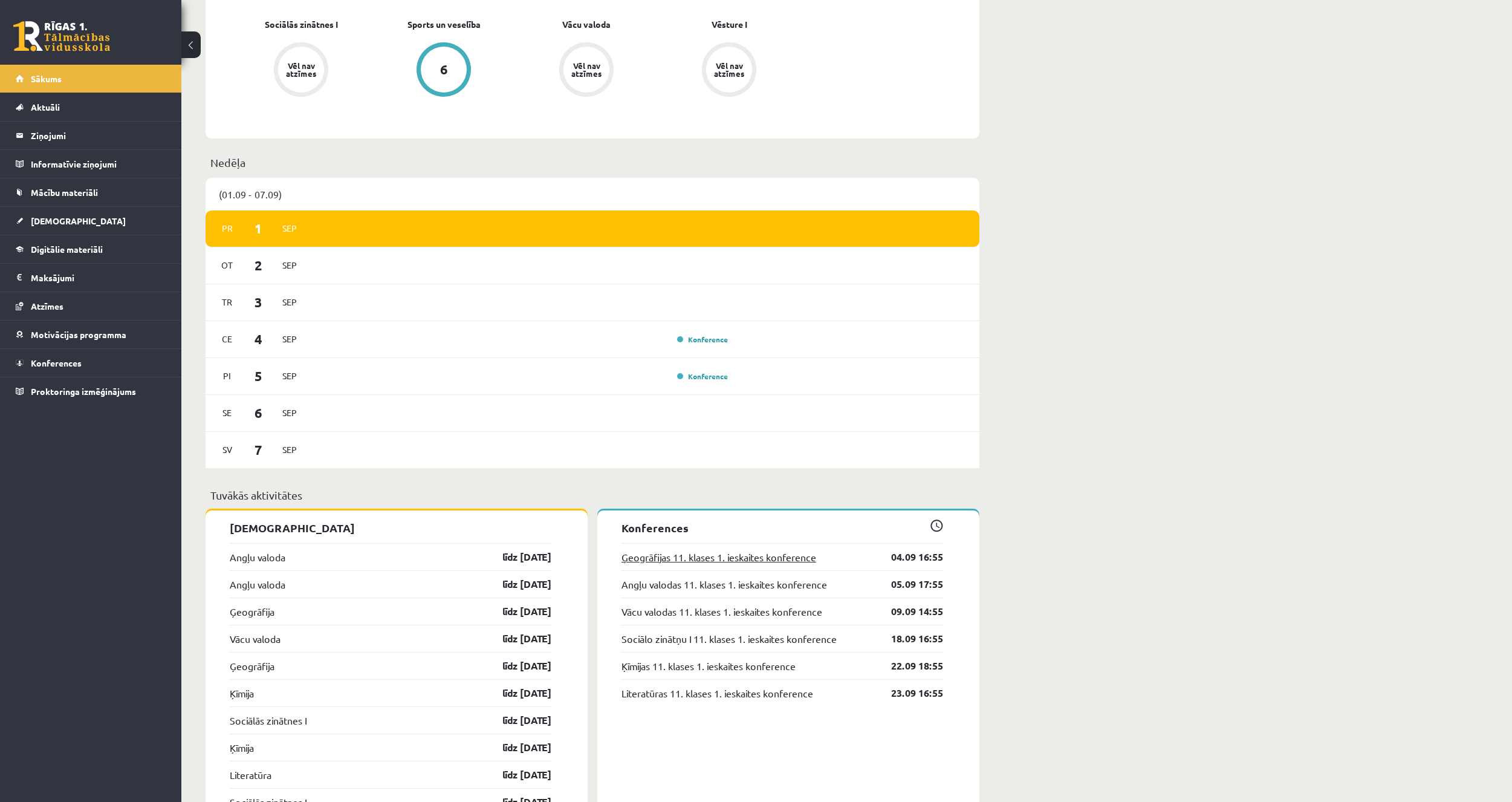
click at [756, 557] on link "Ģeogrāfijas 11. klases 1. ieskaites konference" at bounding box center [719, 556] width 195 height 14
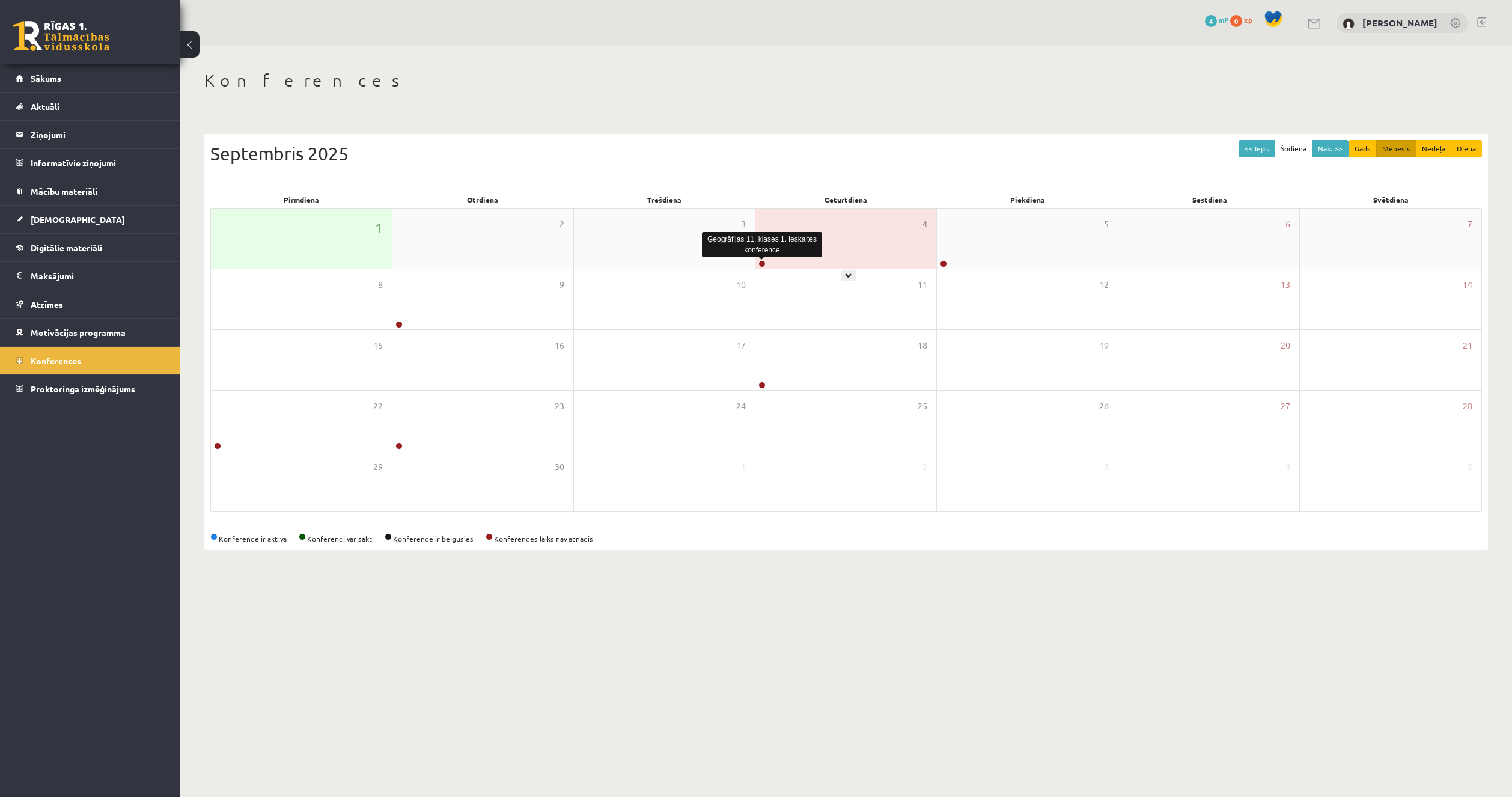
click at [760, 265] on link at bounding box center [762, 264] width 8 height 8
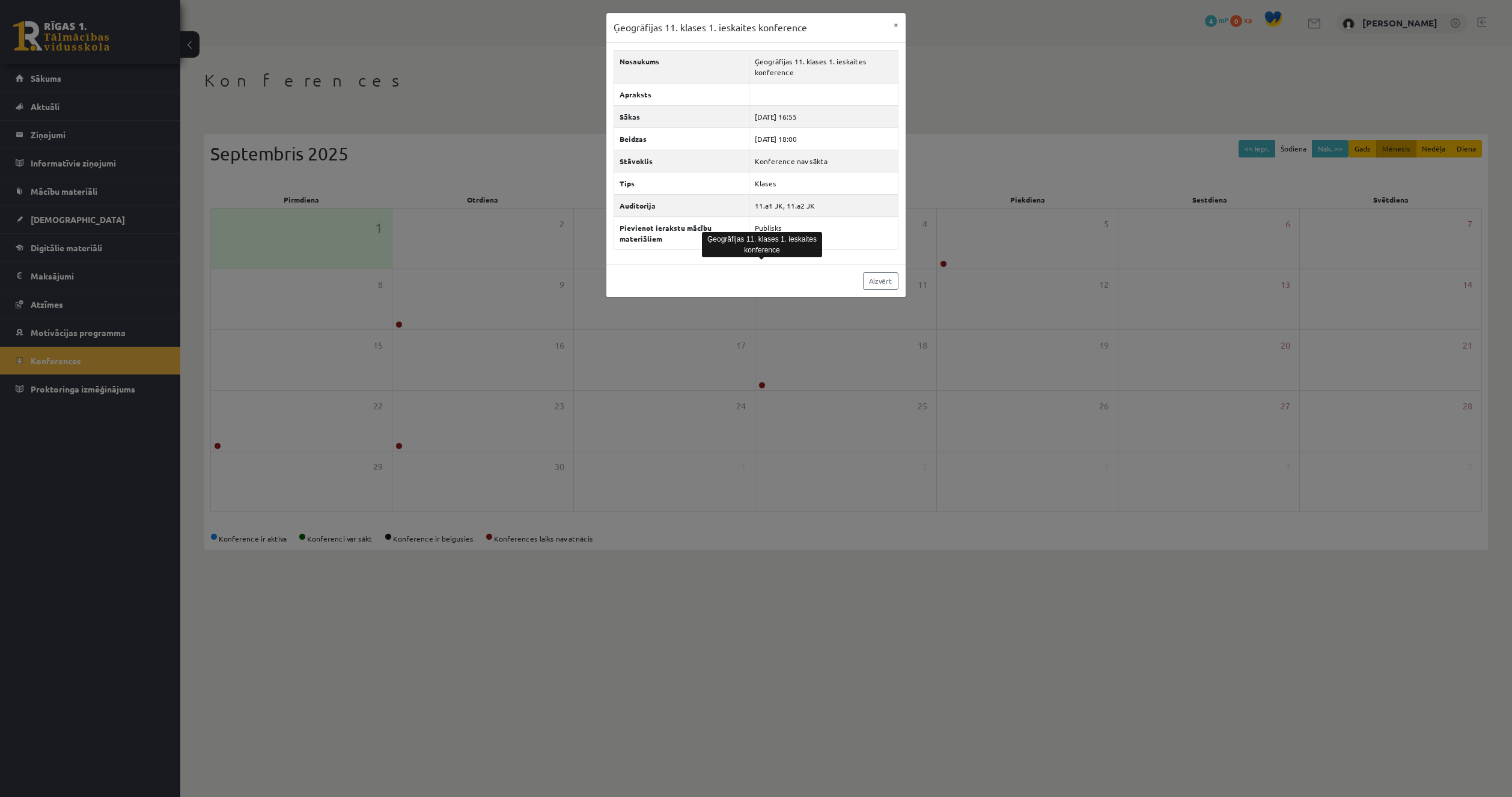
click at [741, 262] on div "Nosaukums Ģeogrāfijas 11. klases 1. ieskaites konference Apraksts Sākas [DATE] …" at bounding box center [756, 154] width 300 height 222
click at [876, 277] on link "Aizvērt" at bounding box center [880, 281] width 35 height 17
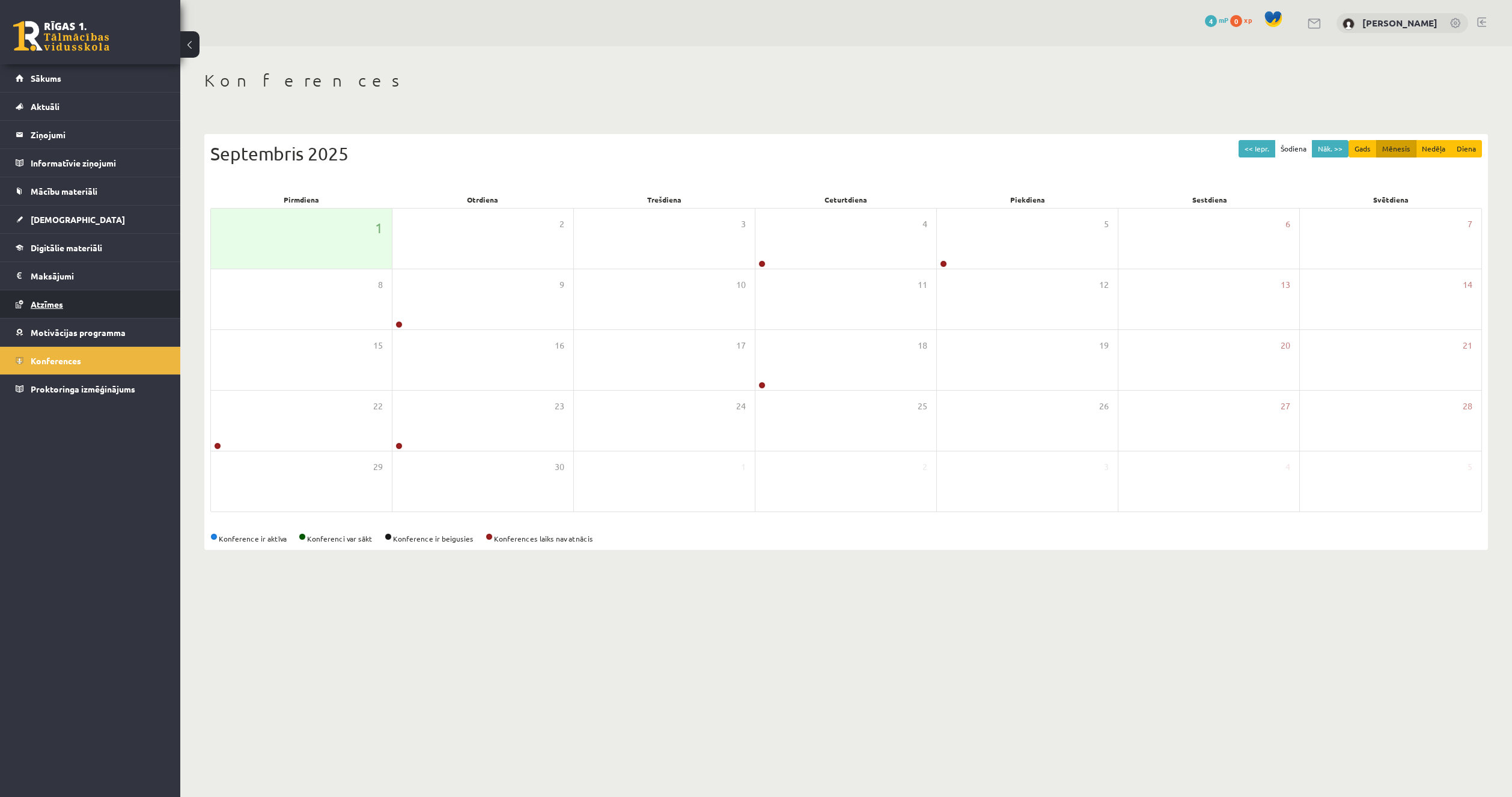
click at [100, 302] on link "Atzīmes" at bounding box center [90, 304] width 149 height 28
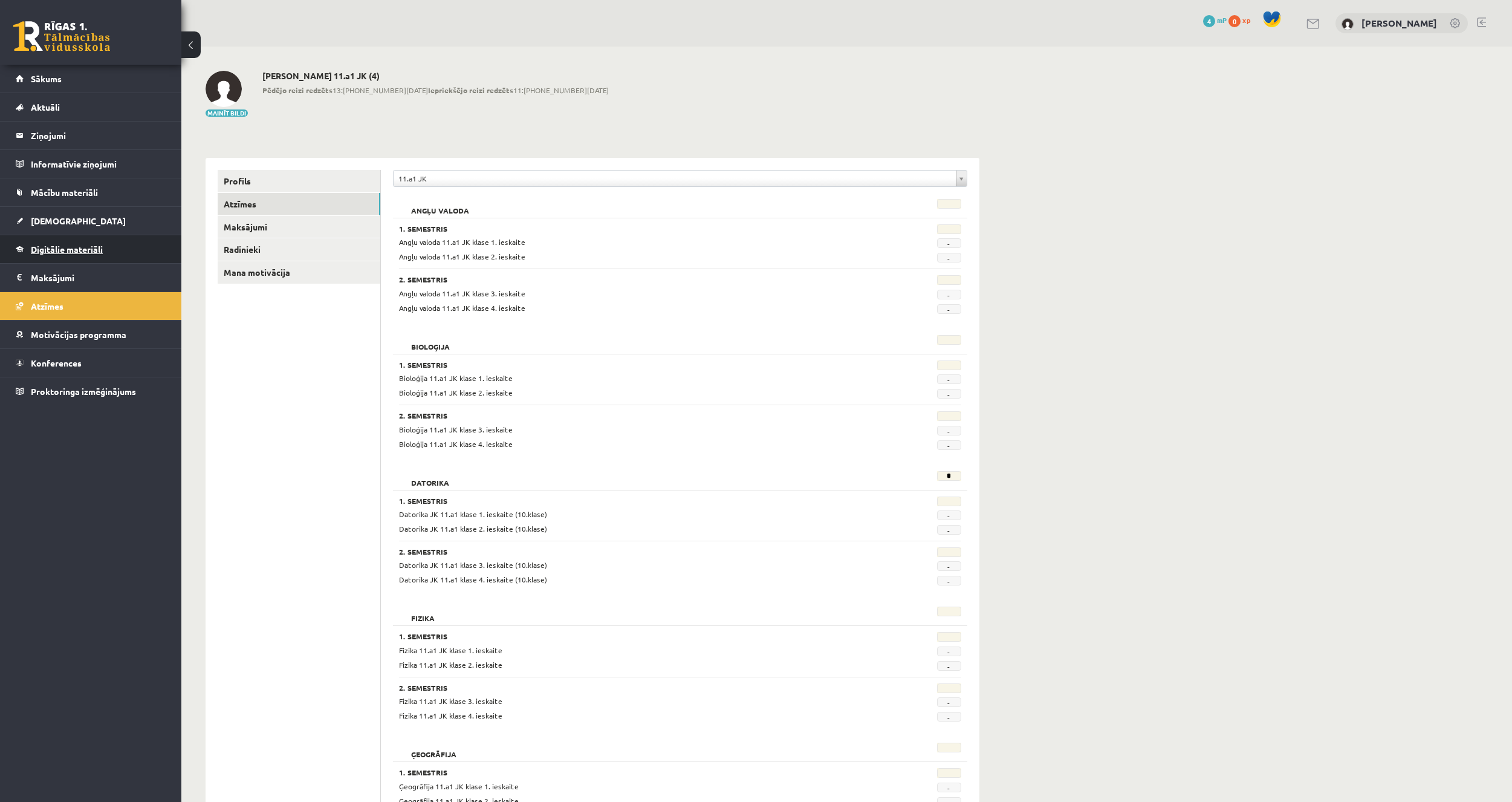
click at [106, 257] on link "Digitālie materiāli" at bounding box center [91, 249] width 150 height 28
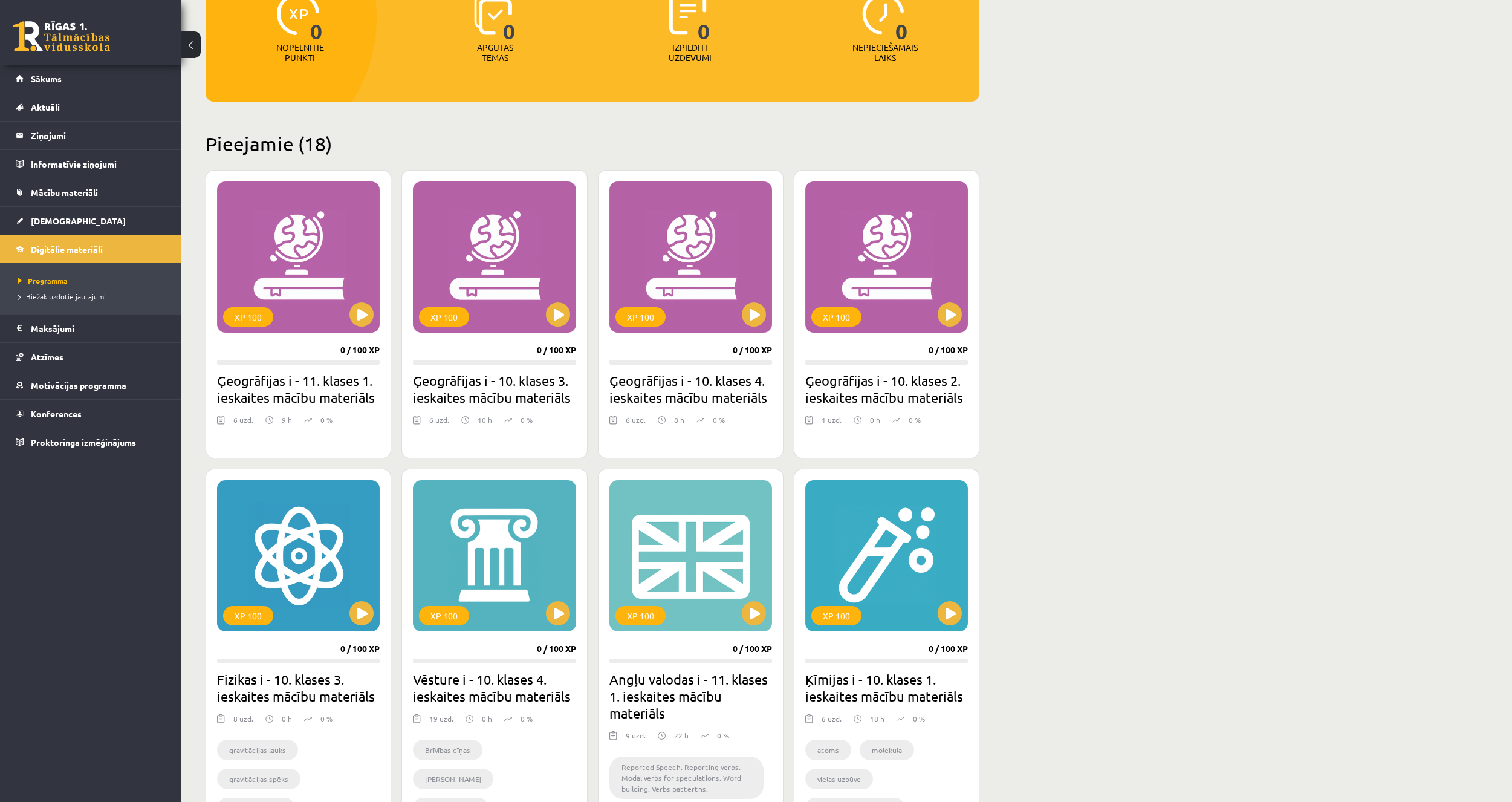
scroll to position [181, 0]
